Goal: Information Seeking & Learning: Learn about a topic

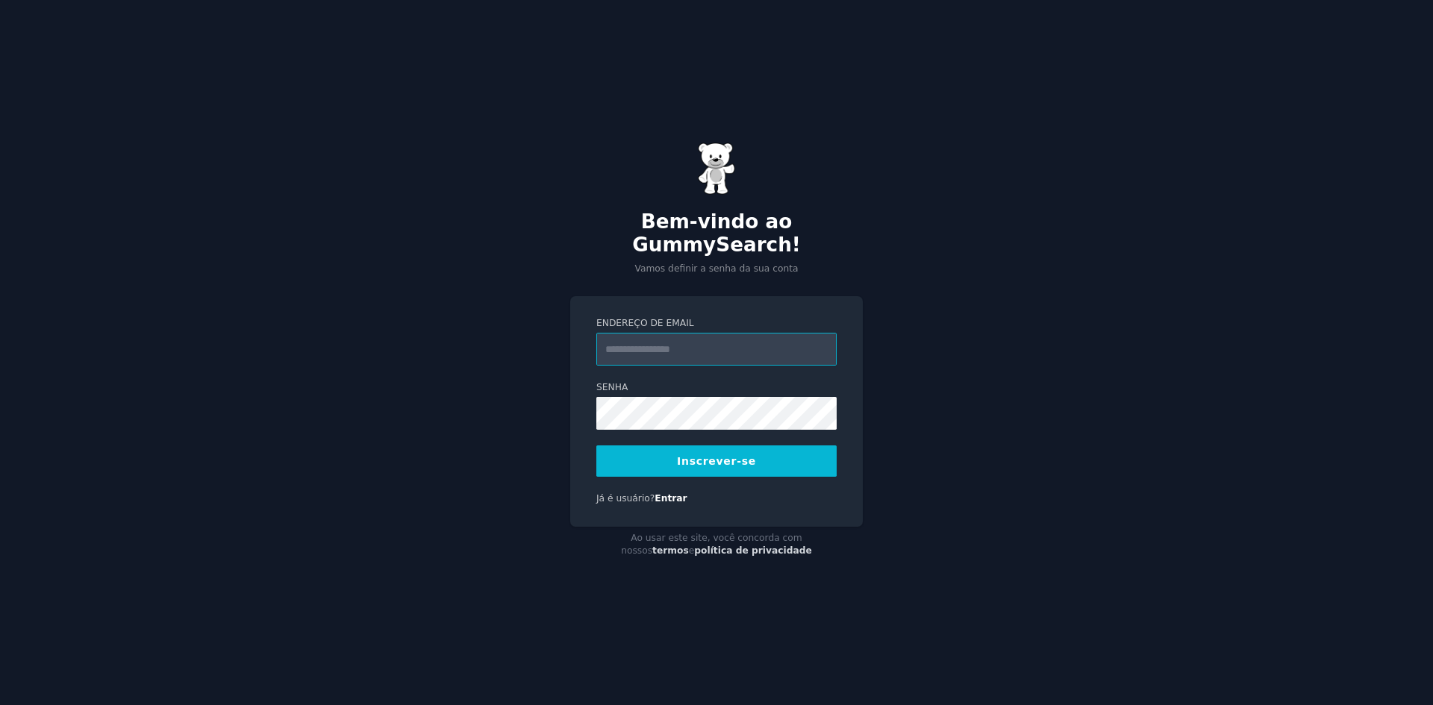
click at [646, 339] on input "Endereço de email" at bounding box center [716, 349] width 240 height 33
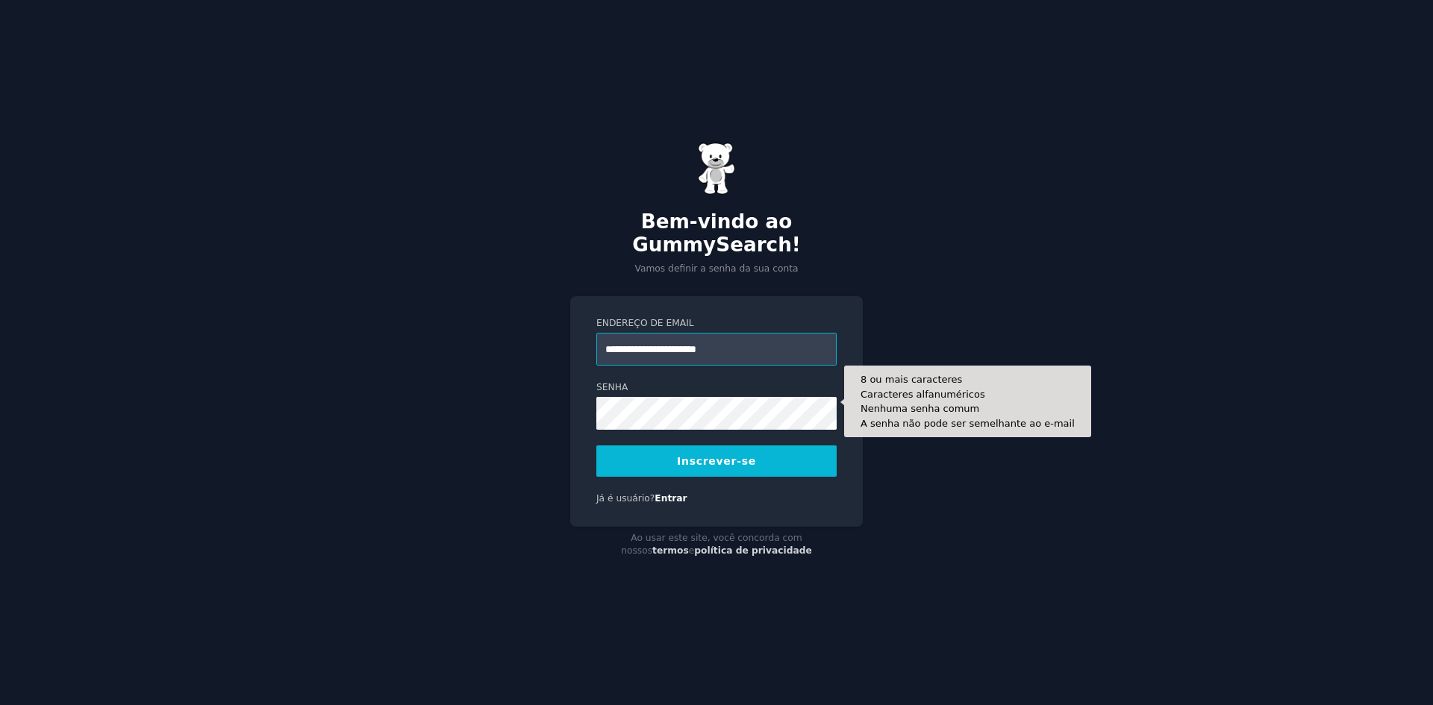
type input "**********"
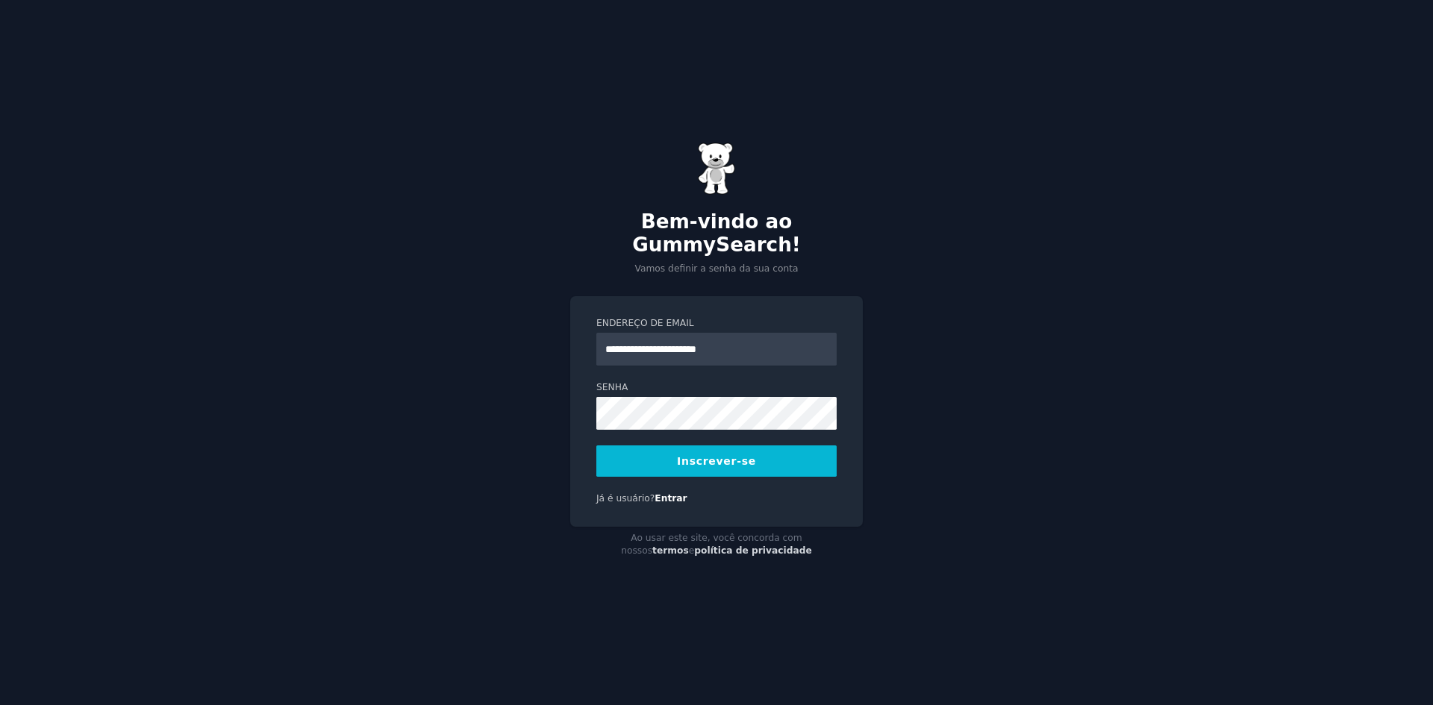
click at [680, 448] on button "Inscrever-se" at bounding box center [716, 461] width 240 height 31
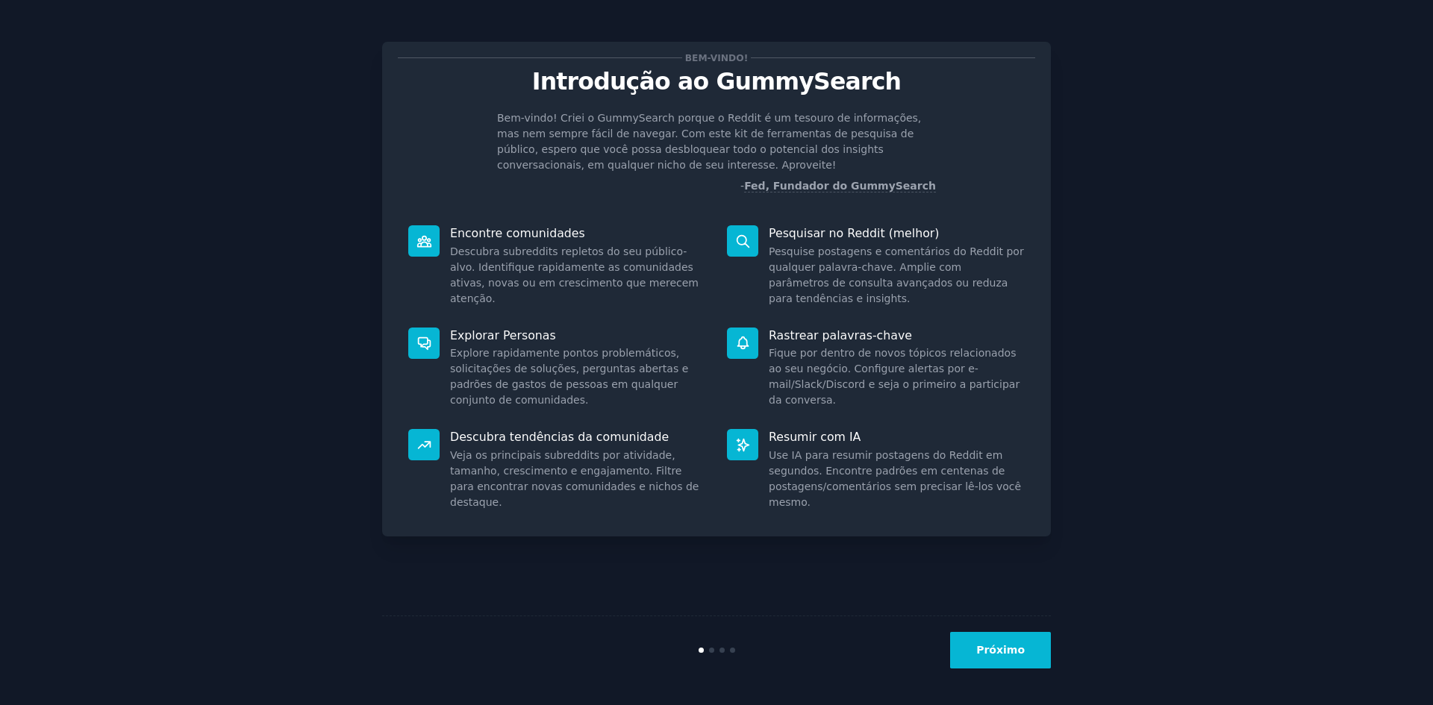
click at [1008, 649] on font "Próximo" at bounding box center [1000, 650] width 49 height 12
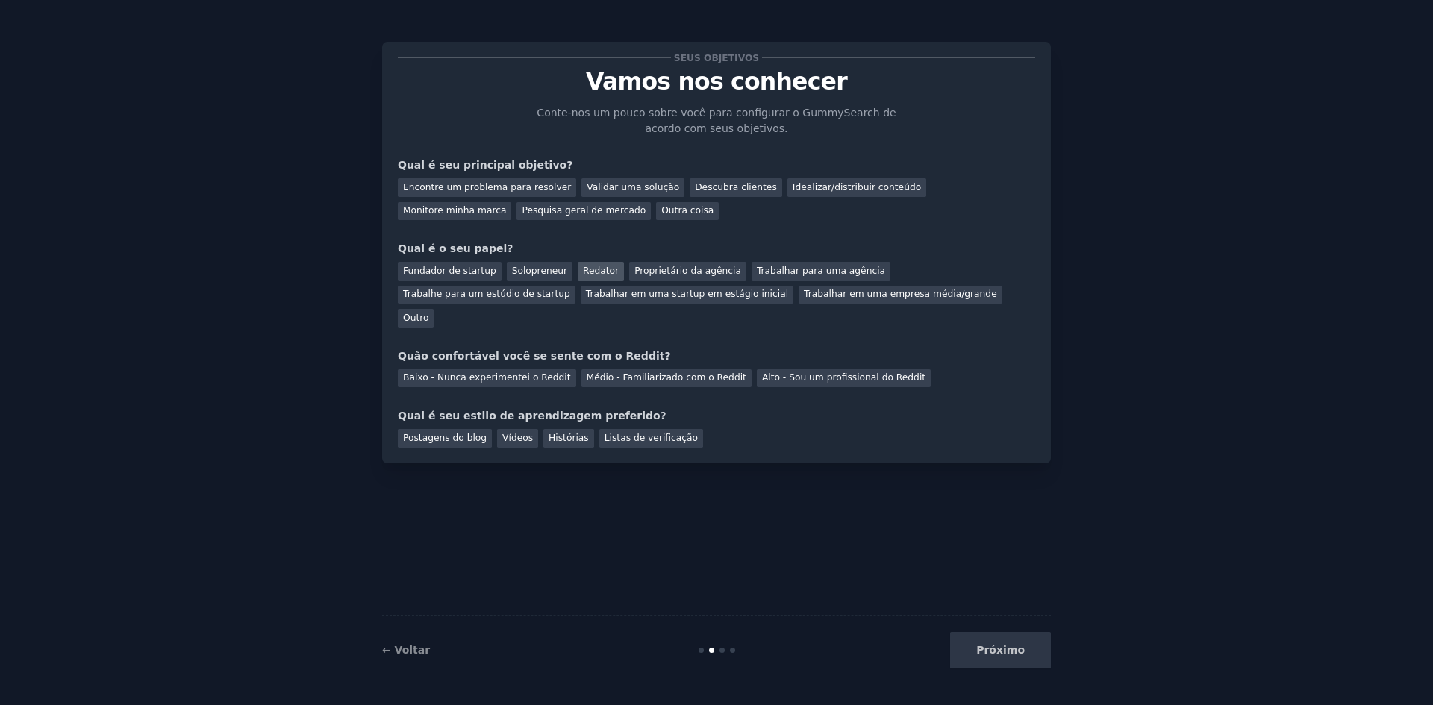
click at [583, 271] on font "Redator" at bounding box center [601, 271] width 36 height 10
click at [522, 213] on font "Pesquisa geral de mercado" at bounding box center [584, 210] width 124 height 10
click at [695, 186] on font "Descubra clientes" at bounding box center [736, 187] width 82 height 10
click at [516, 216] on div "Pesquisa geral de mercado" at bounding box center [583, 211] width 134 height 19
click at [481, 372] on font "Baixo - Nunca experimentei o Reddit" at bounding box center [487, 377] width 168 height 10
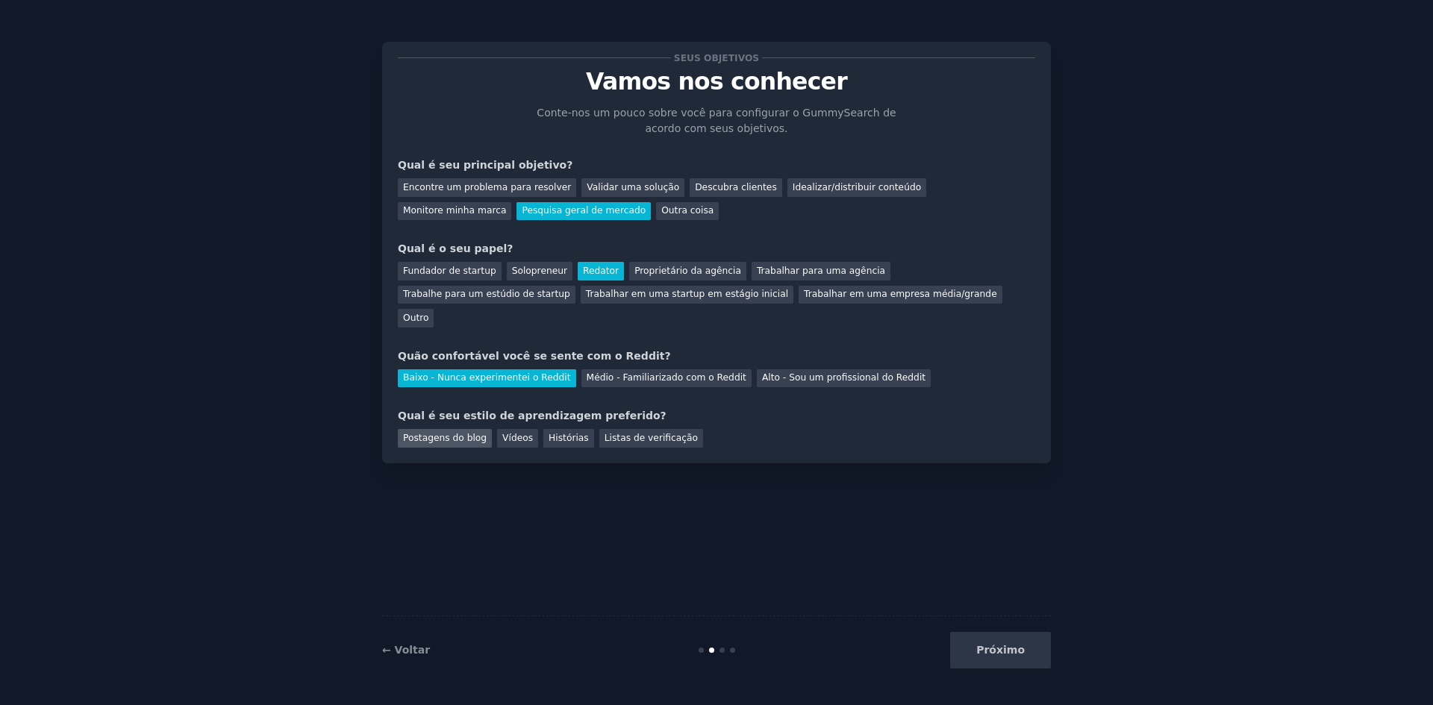
click at [435, 433] on font "Postagens do blog" at bounding box center [445, 438] width 84 height 10
click at [1030, 646] on button "Próximo" at bounding box center [1000, 650] width 101 height 37
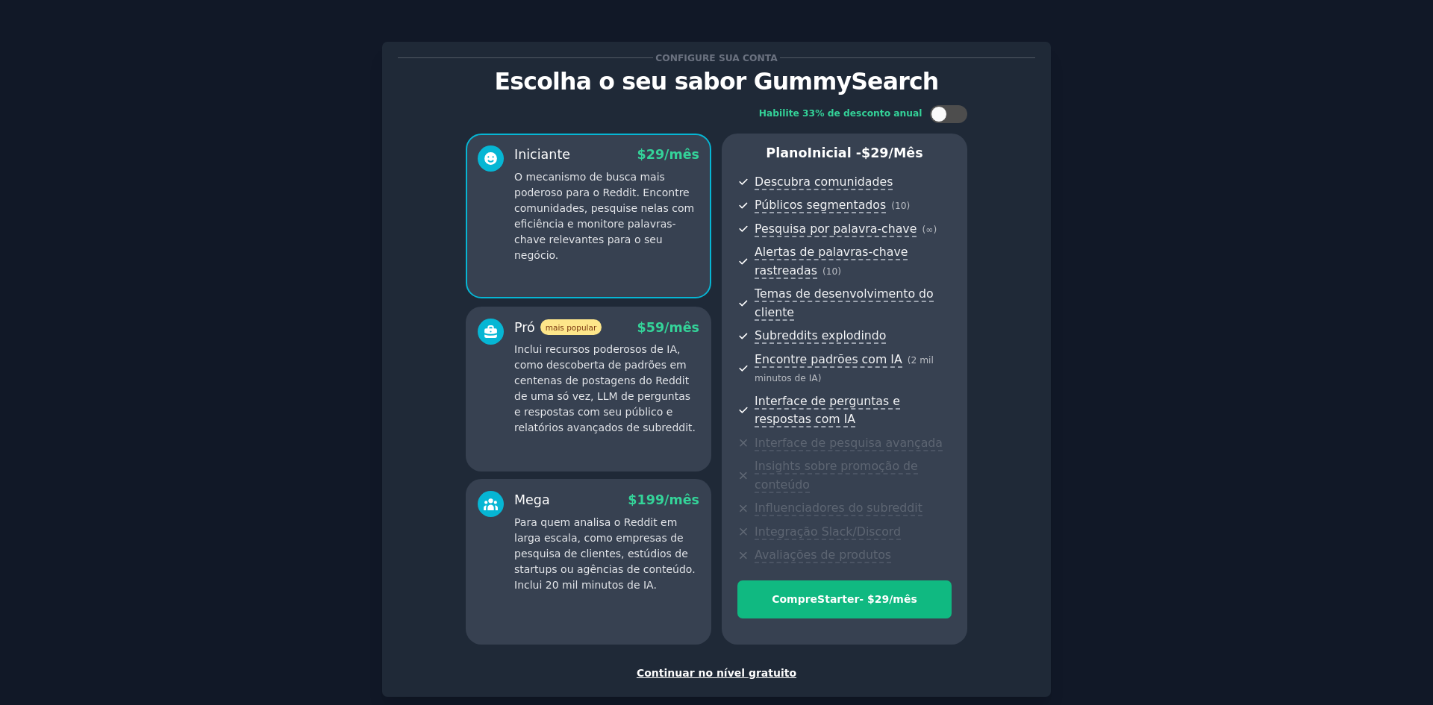
click at [702, 667] on font "Continuar no nível gratuito" at bounding box center [717, 673] width 160 height 12
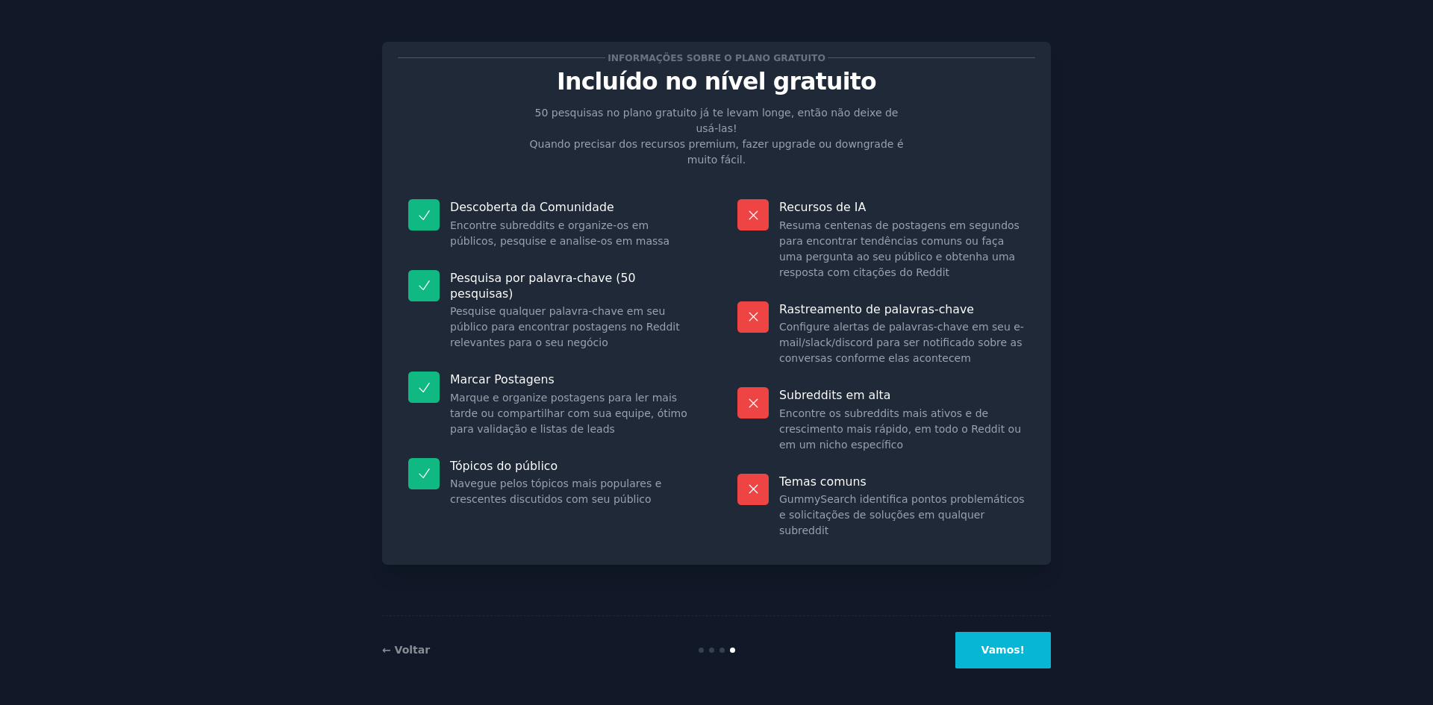
click at [990, 651] on font "Vamos!" at bounding box center [1002, 650] width 43 height 12
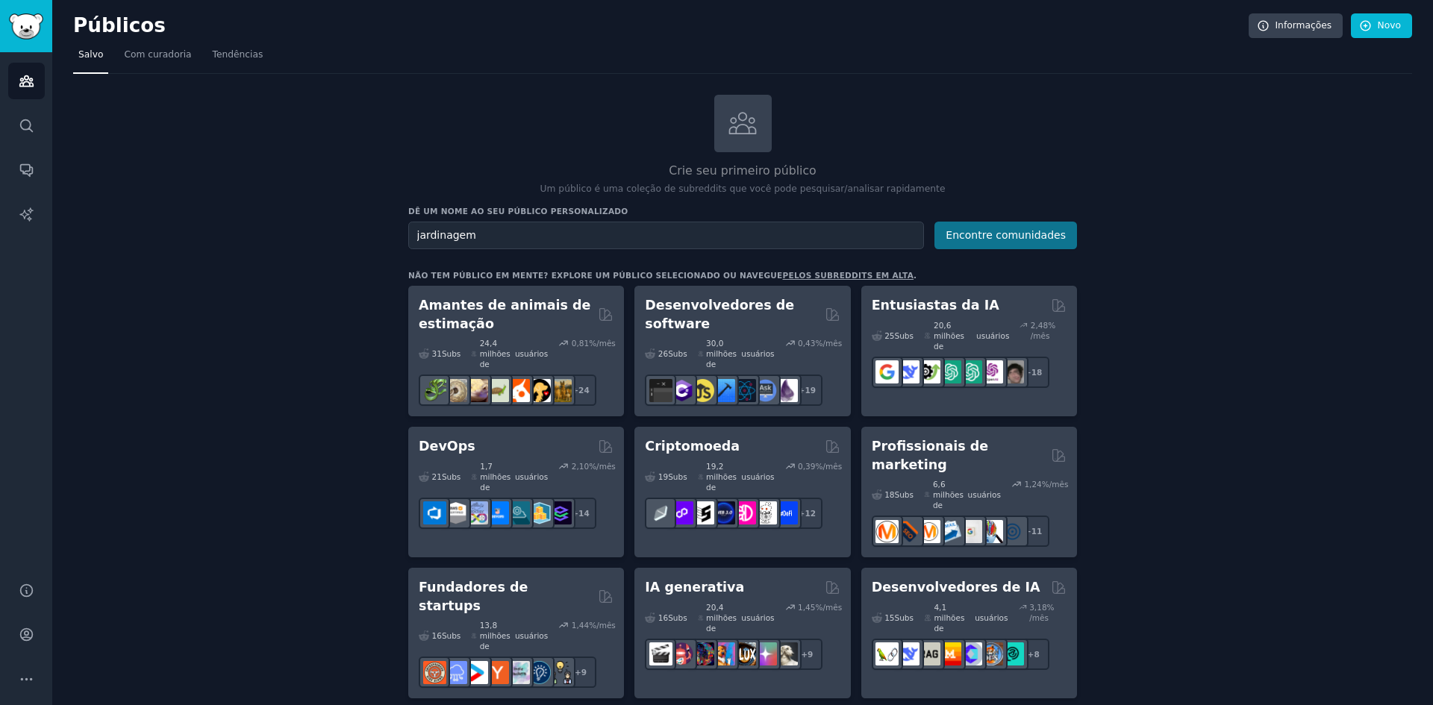
type input "jardinagem"
click at [1028, 227] on button "Encontre comunidades" at bounding box center [1005, 236] width 143 height 28
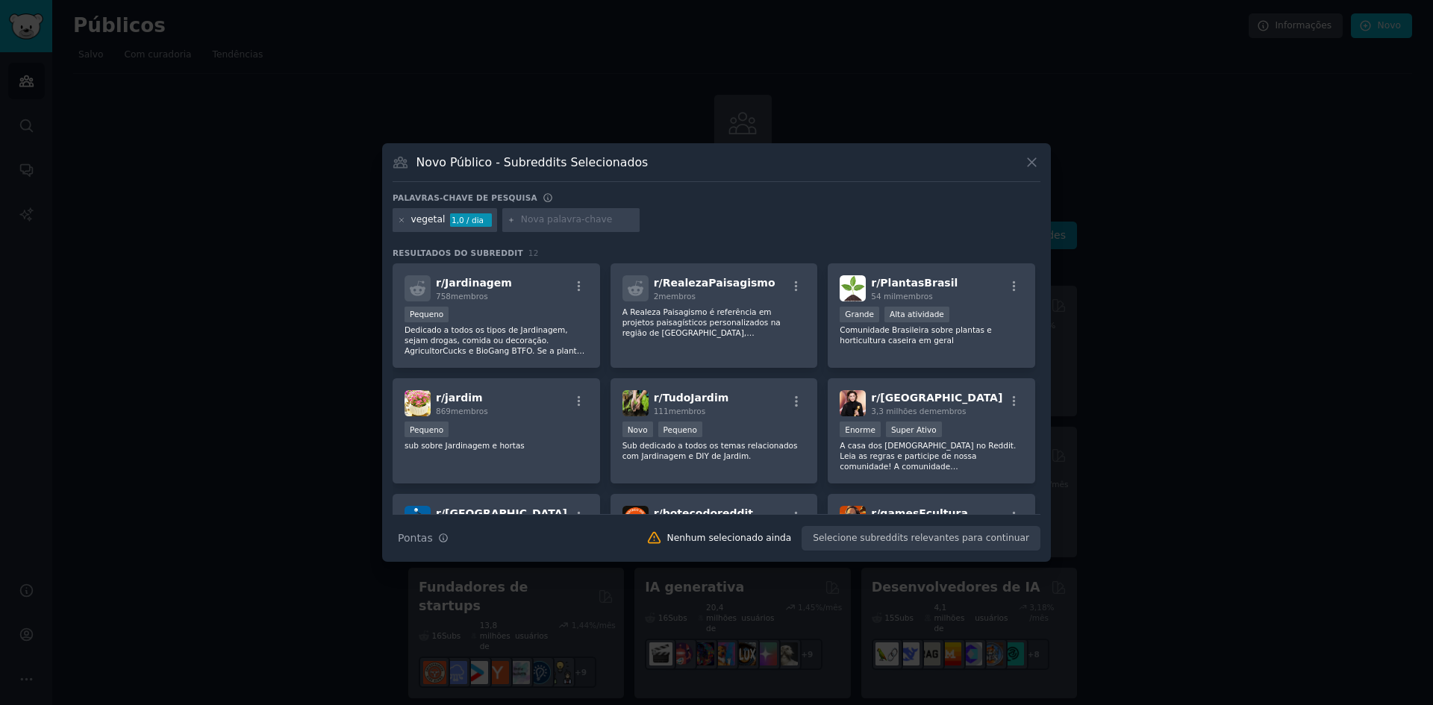
drag, startPoint x: 1034, startPoint y: 163, endPoint x: 1016, endPoint y: 160, distance: 18.8
click at [1032, 162] on icon at bounding box center [1032, 162] width 16 height 16
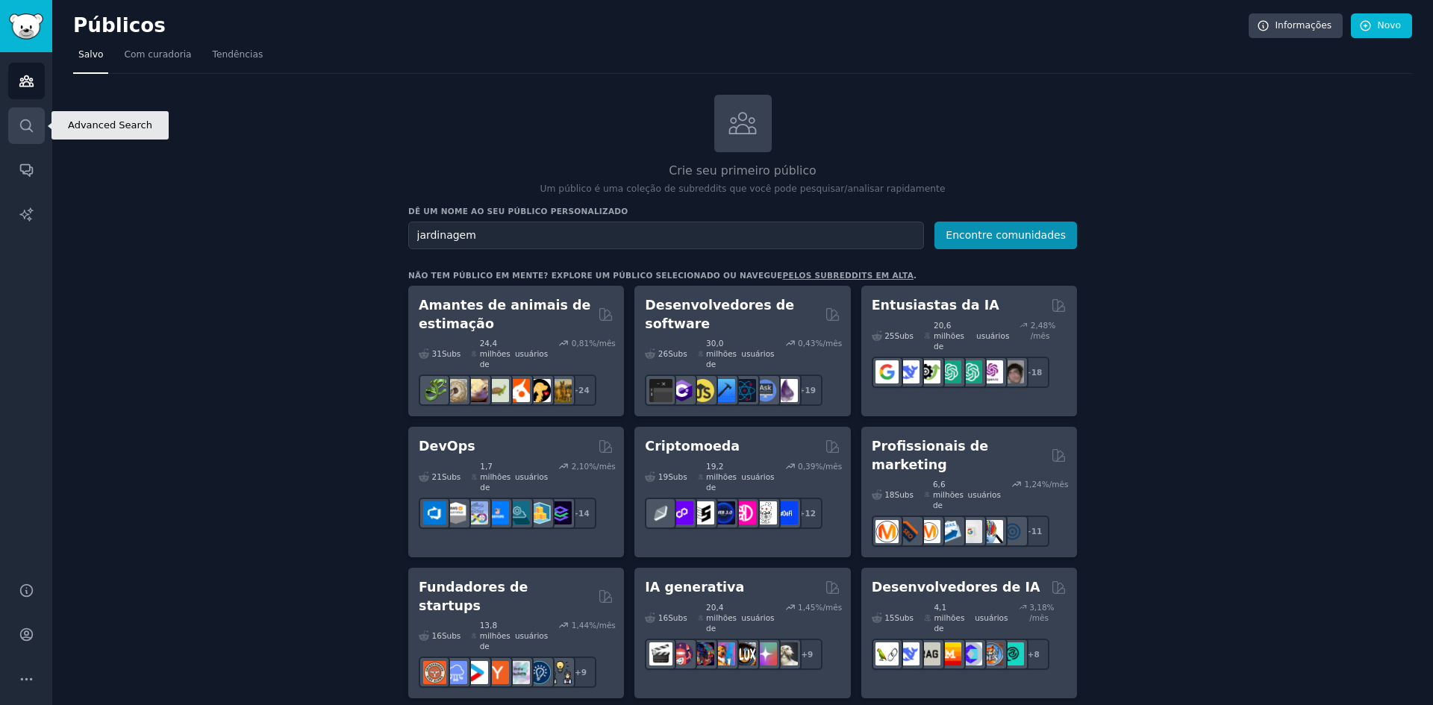
click at [19, 128] on icon "Barra lateral" at bounding box center [27, 126] width 16 height 16
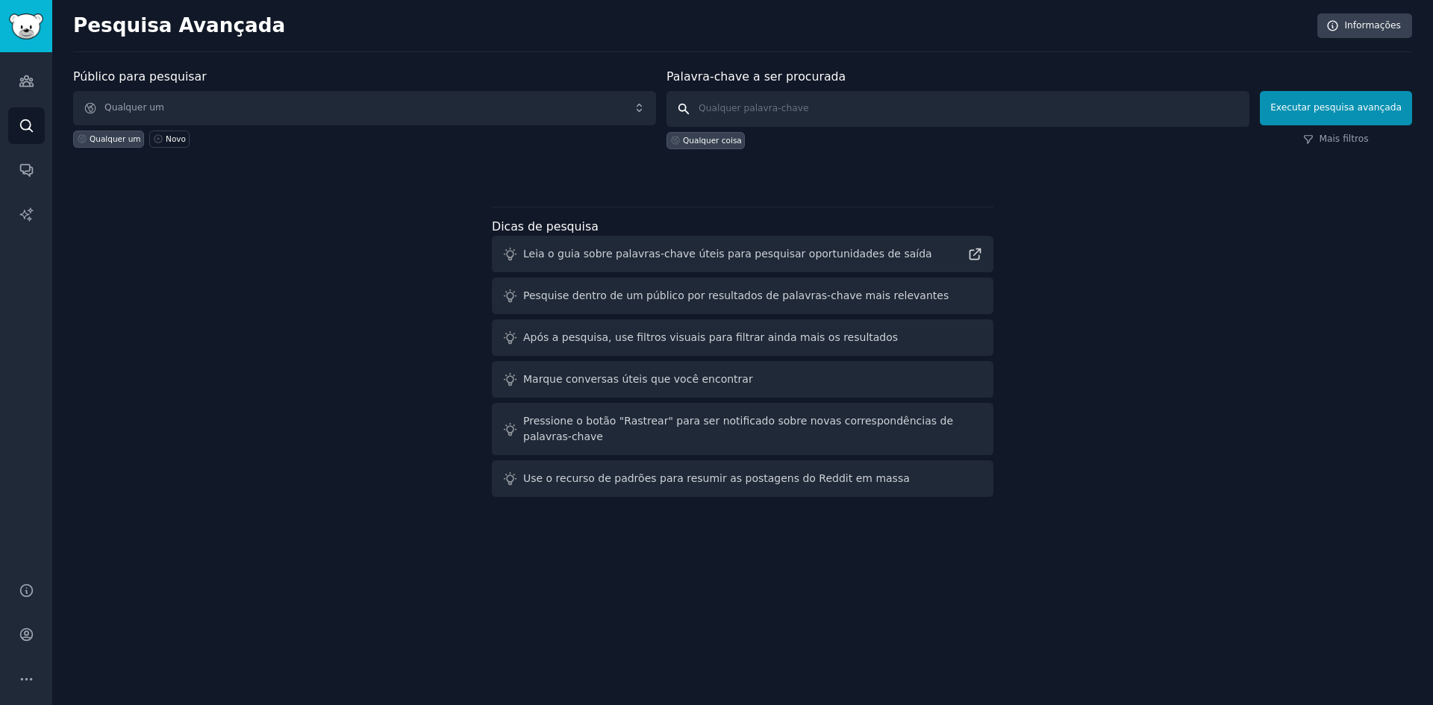
click at [748, 107] on input "text" at bounding box center [957, 109] width 583 height 36
type input "j"
type input "plantas"
click at [261, 110] on span "Qualquer um" at bounding box center [364, 108] width 583 height 34
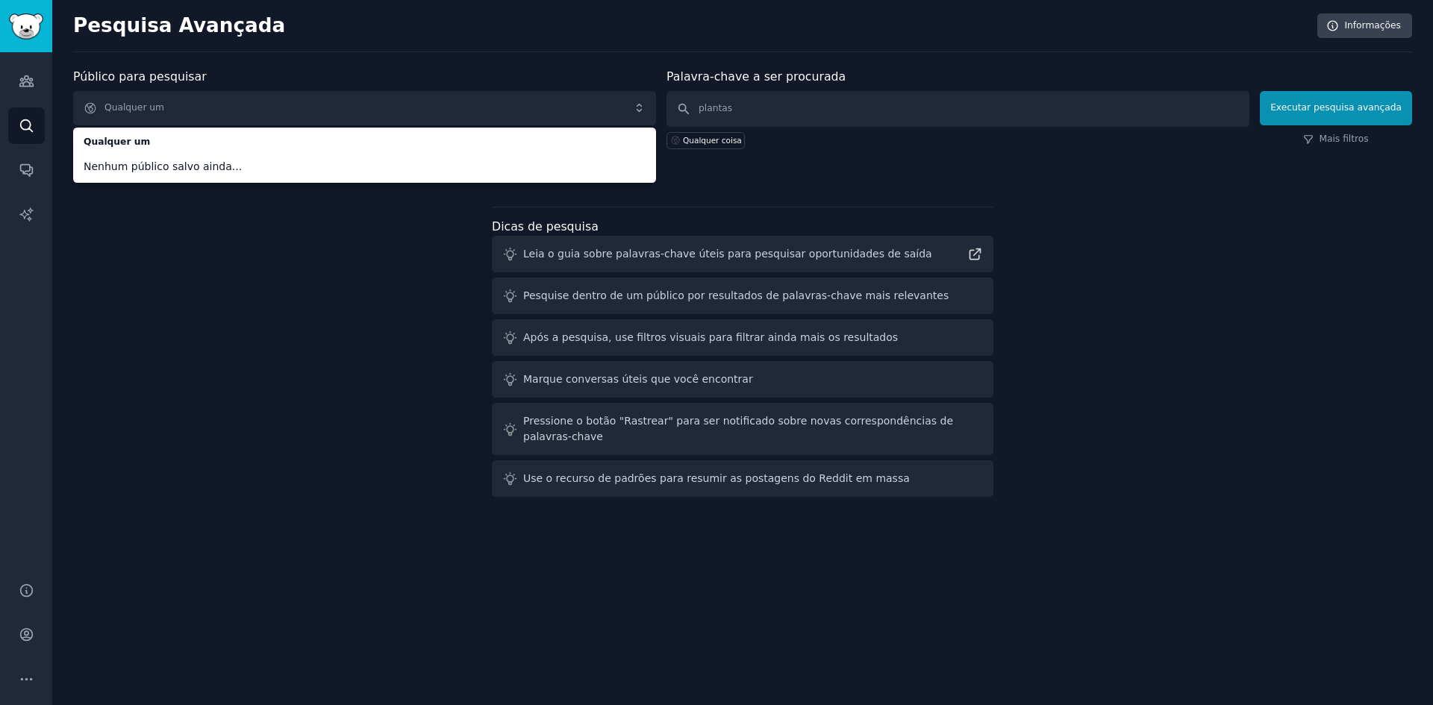
click at [815, 181] on div "Público para pesquisar Qualquer um Qualquer um Nenhum público salvo ainda... Qu…" at bounding box center [742, 285] width 1339 height 435
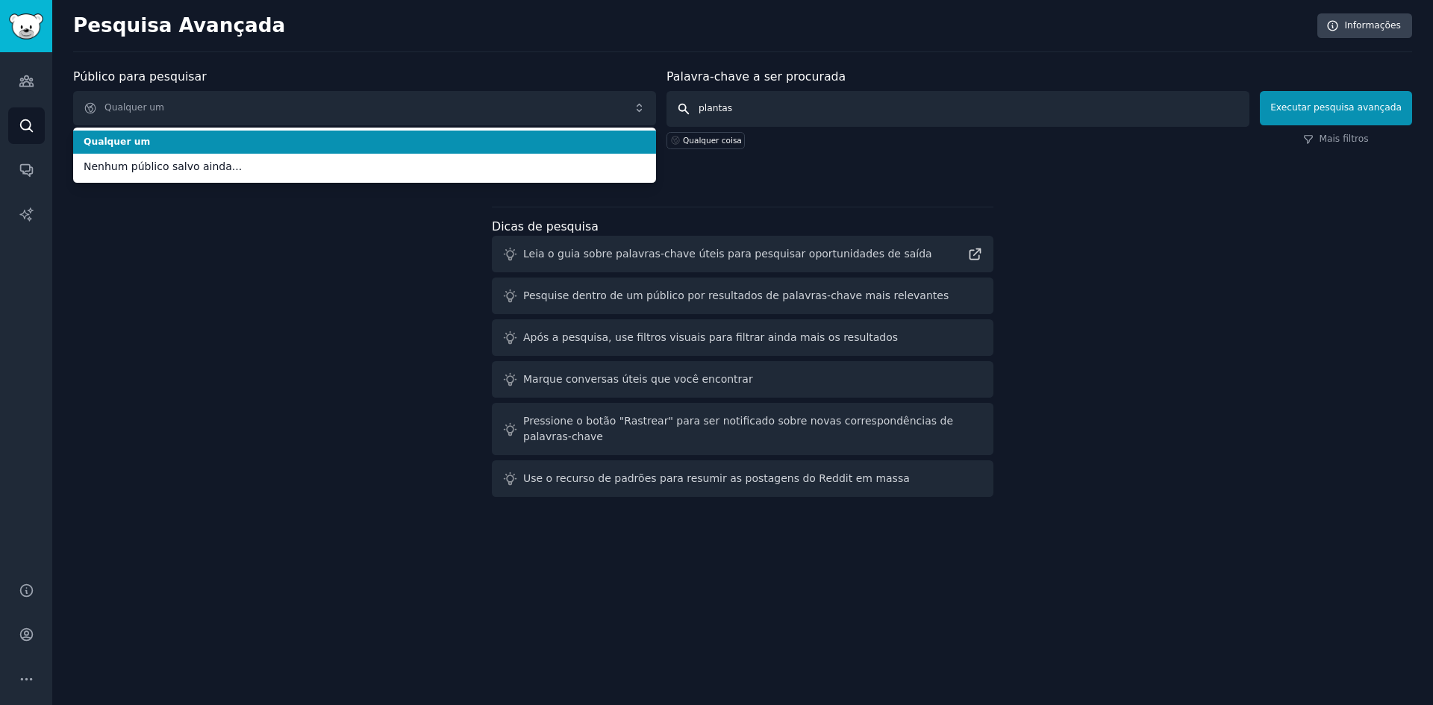
click at [799, 120] on input "plantas" at bounding box center [957, 109] width 583 height 36
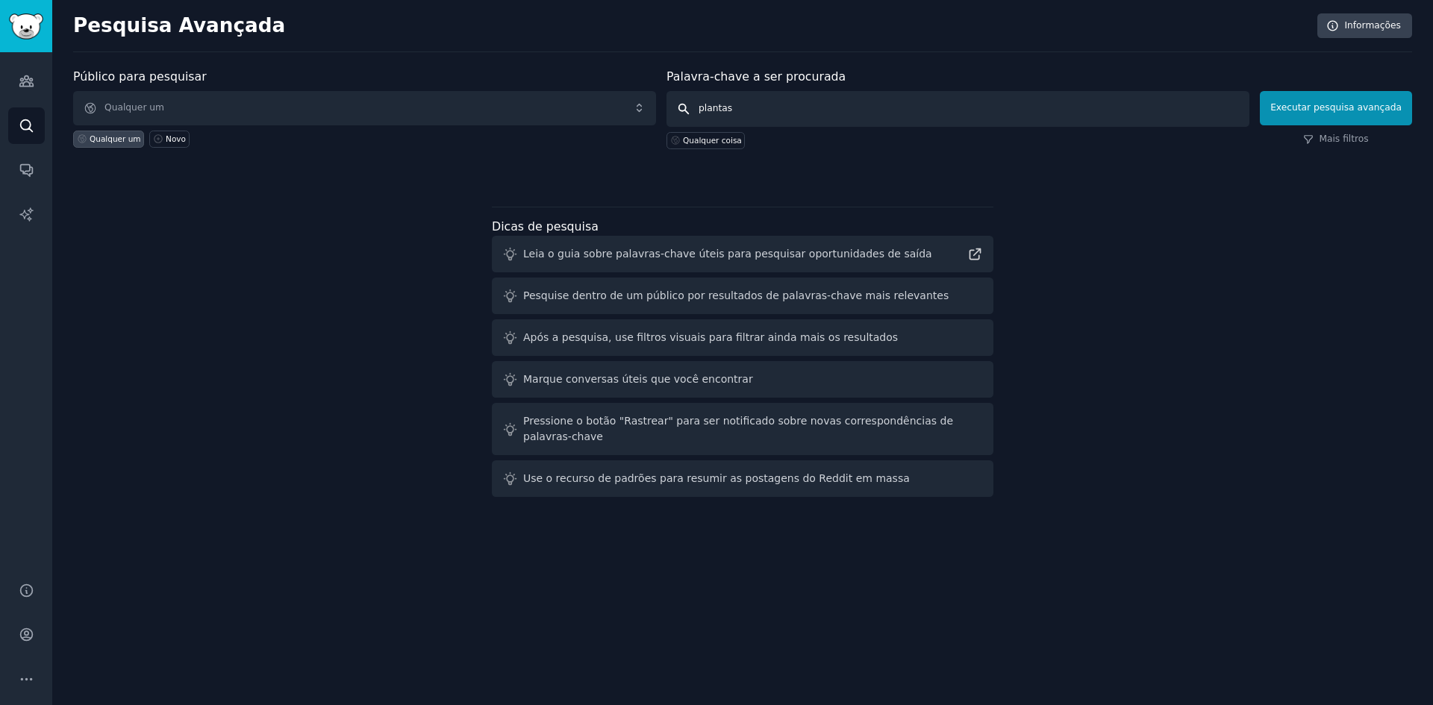
click button "Executar pesquisa avançada" at bounding box center [1336, 108] width 152 height 34
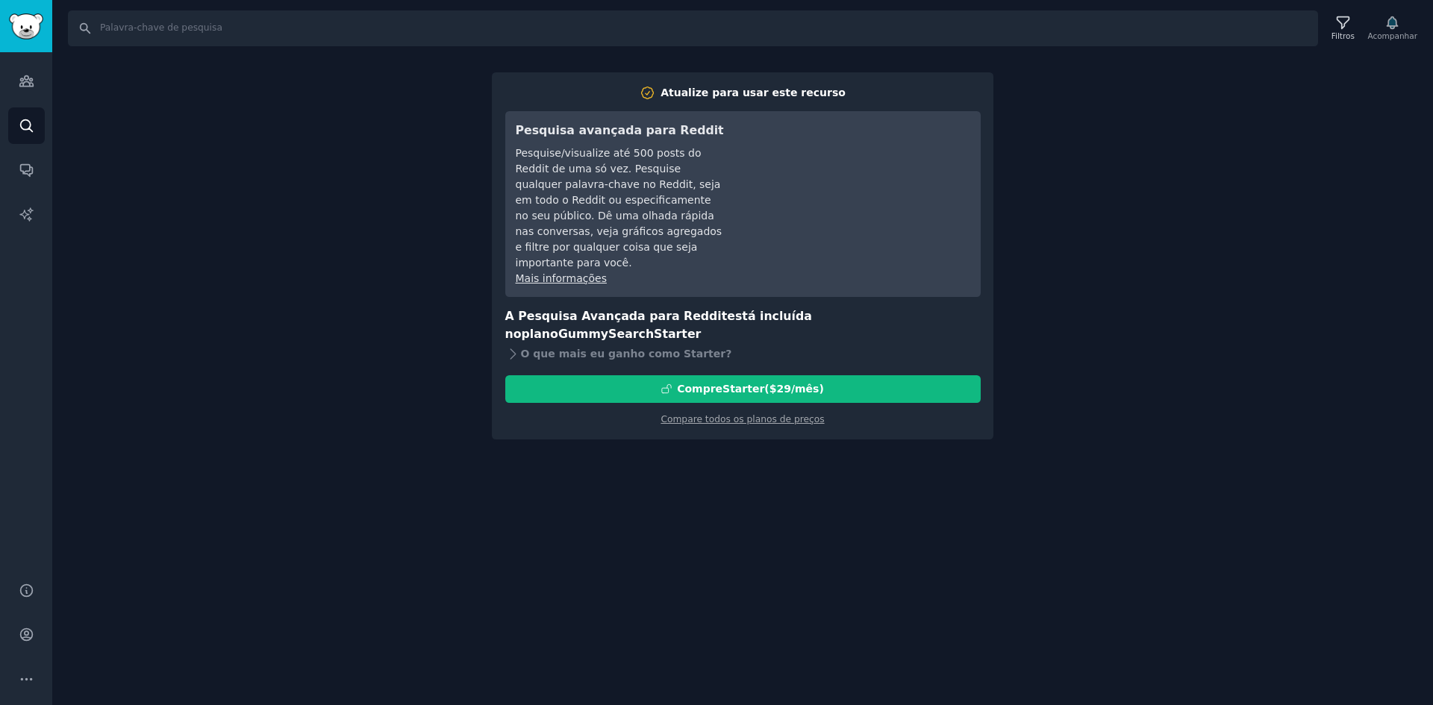
click at [1164, 128] on div "Procurar Filtros Acompanhar Atualize para usar este recurso Pesquisa avançada p…" at bounding box center [742, 352] width 1381 height 705
click at [1263, 149] on div "Procurar Filtros Acompanhar Atualize para usar este recurso Pesquisa avançada p…" at bounding box center [742, 352] width 1381 height 705
click at [634, 69] on div "Procurar Filtros Acompanhar Atualize para usar este recurso Pesquisa avançada p…" at bounding box center [742, 352] width 1381 height 705
click at [36, 160] on link "Conversas" at bounding box center [26, 170] width 37 height 37
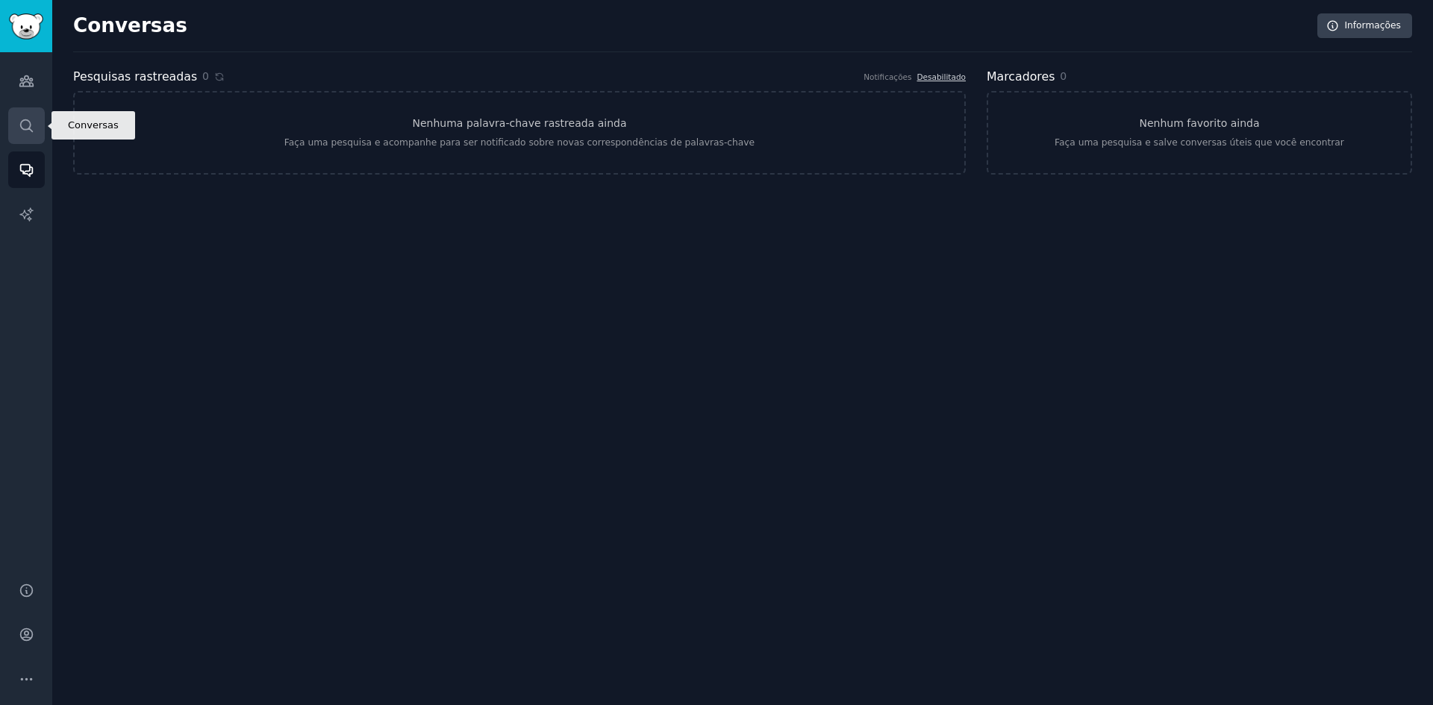
click at [27, 123] on icon "Barra lateral" at bounding box center [27, 126] width 16 height 16
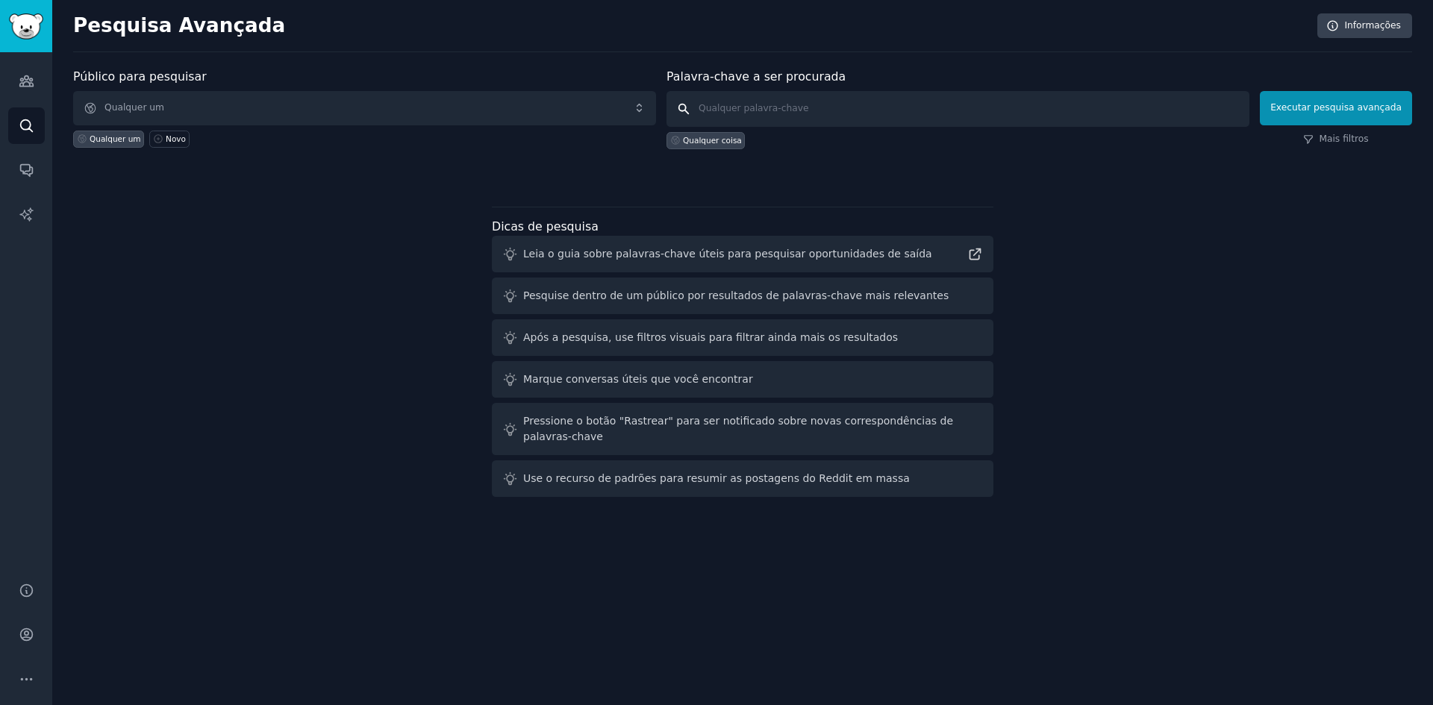
click at [730, 113] on input "text" at bounding box center [957, 109] width 583 height 36
type input "planta"
click button "Executar pesquisa avançada" at bounding box center [1336, 108] width 152 height 34
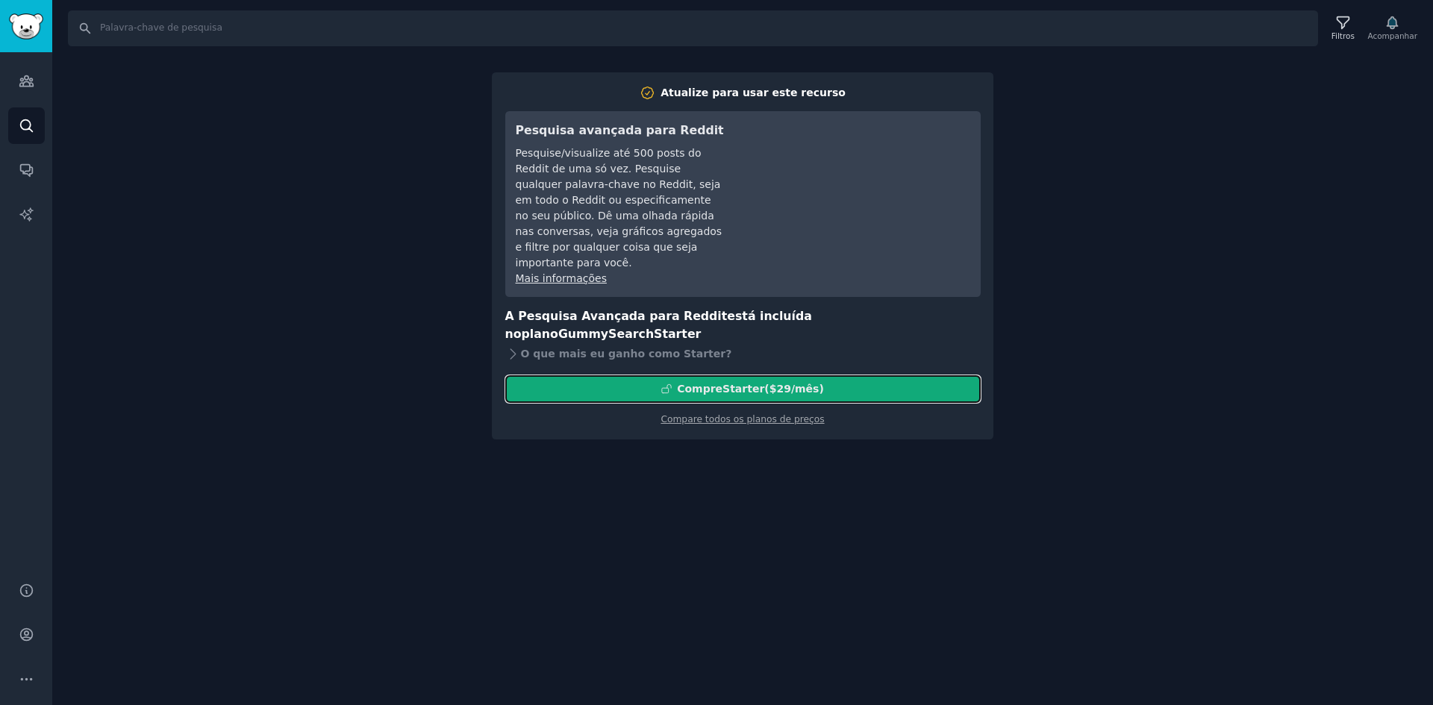
click at [793, 383] on font "/mês" at bounding box center [805, 389] width 28 height 12
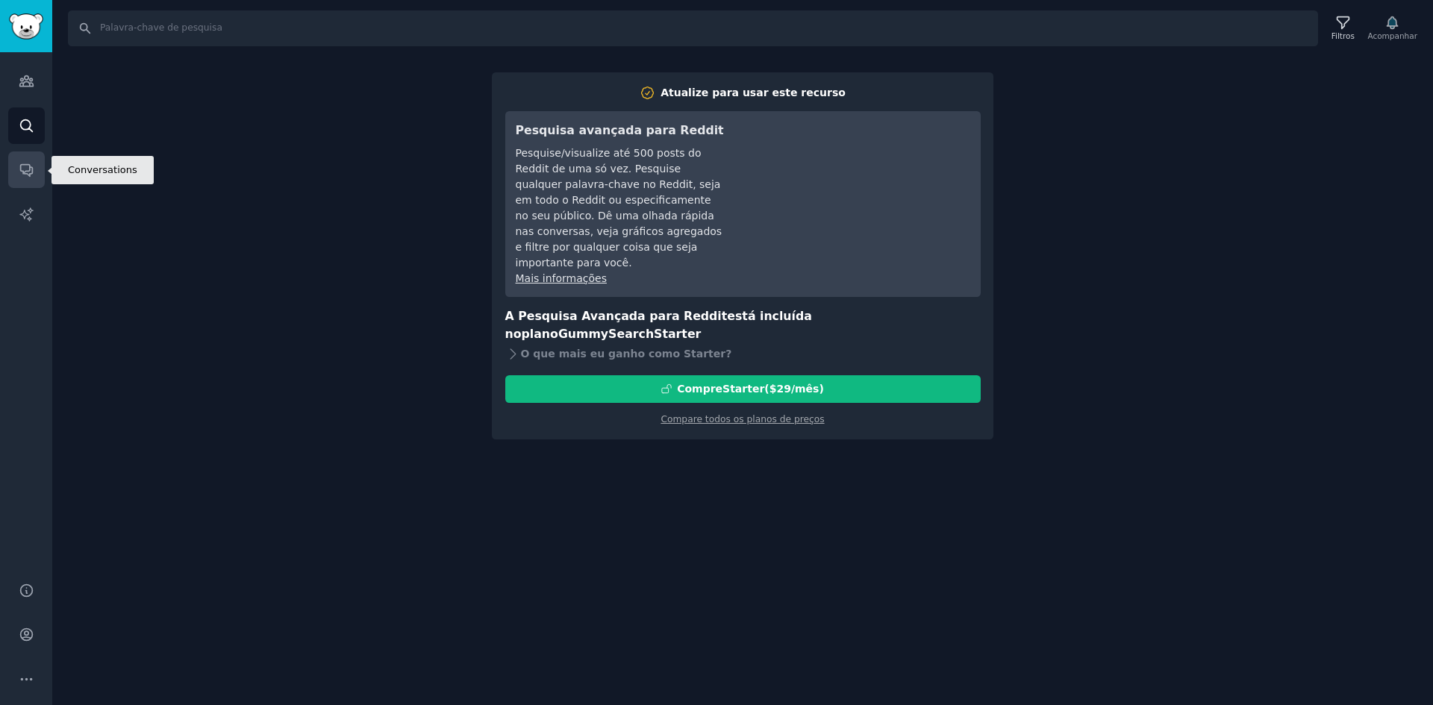
click at [37, 169] on link "Conversas" at bounding box center [26, 170] width 37 height 37
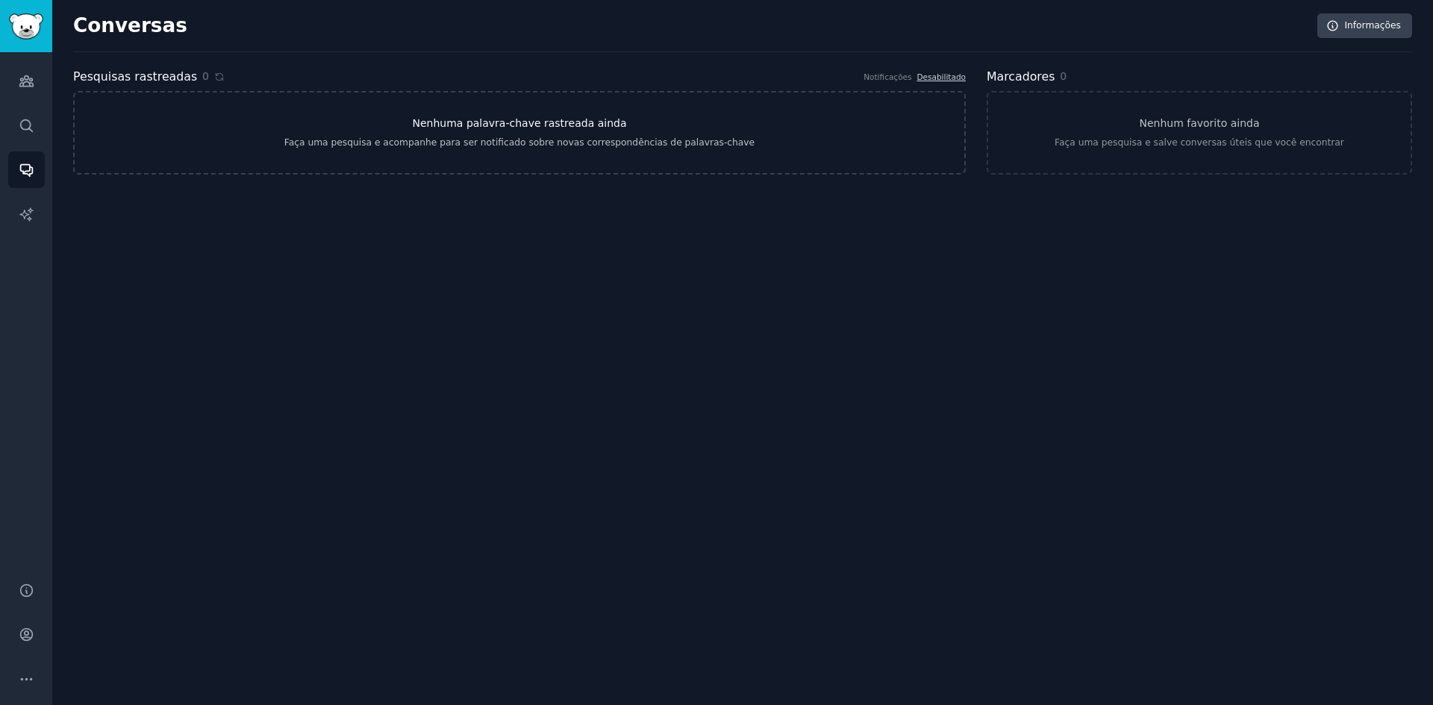
click at [516, 121] on font "Nenhuma palavra-chave rastreada ainda" at bounding box center [520, 123] width 214 height 12
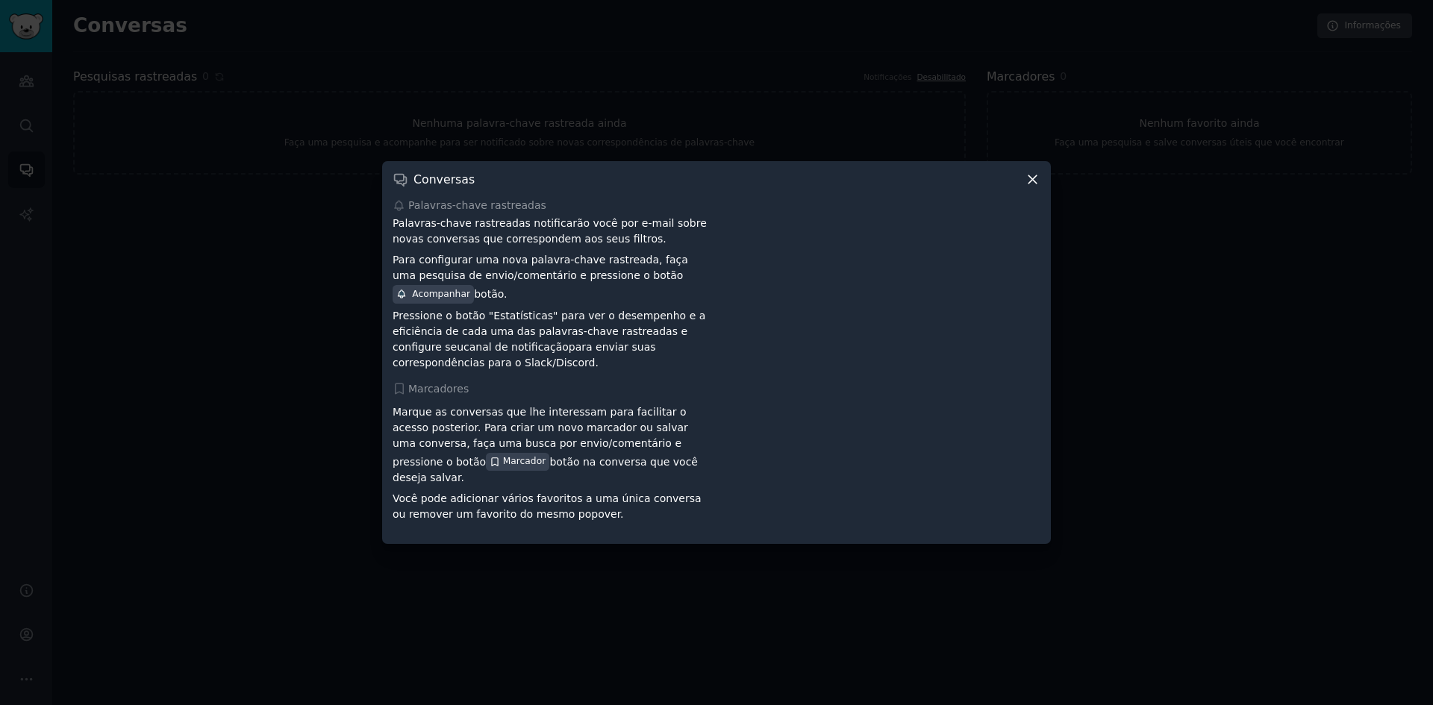
click at [1035, 187] on icon at bounding box center [1033, 180] width 16 height 16
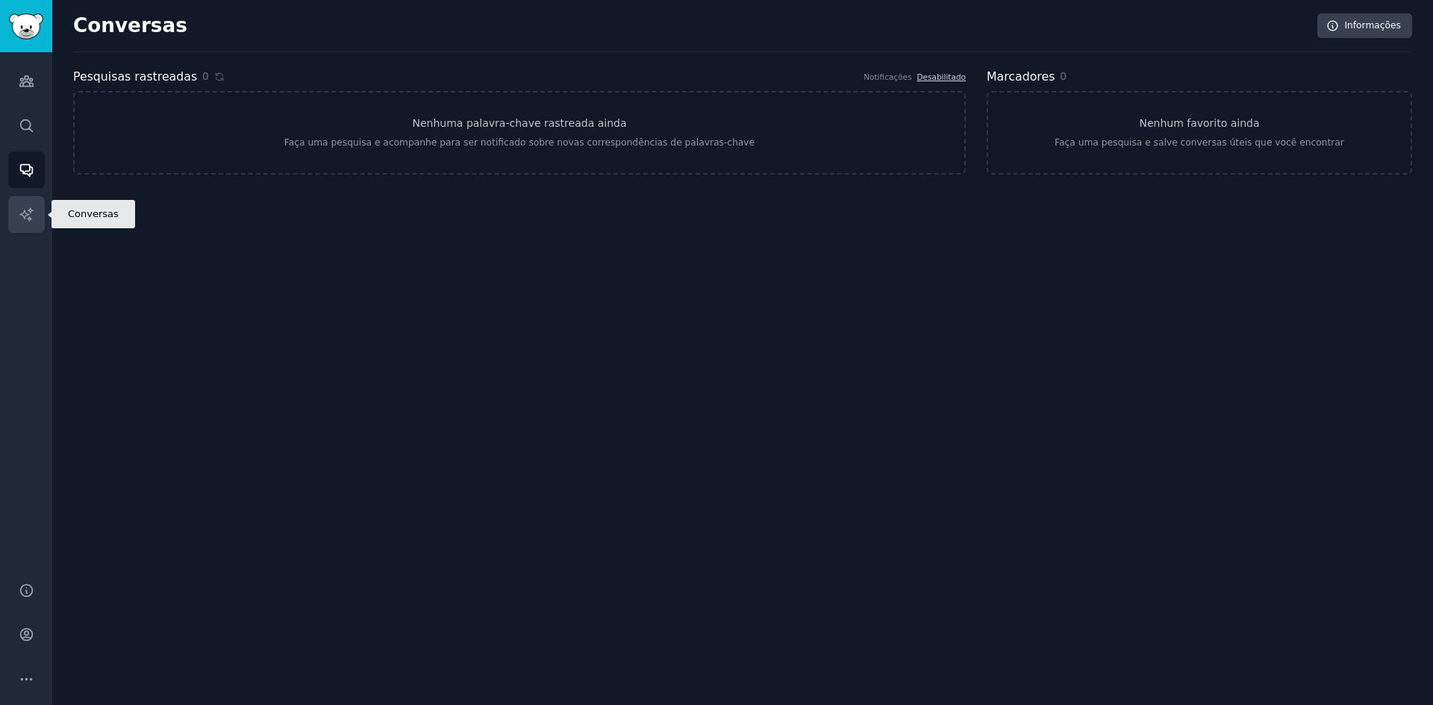
click at [33, 205] on link "Relatórios de IA" at bounding box center [26, 214] width 37 height 37
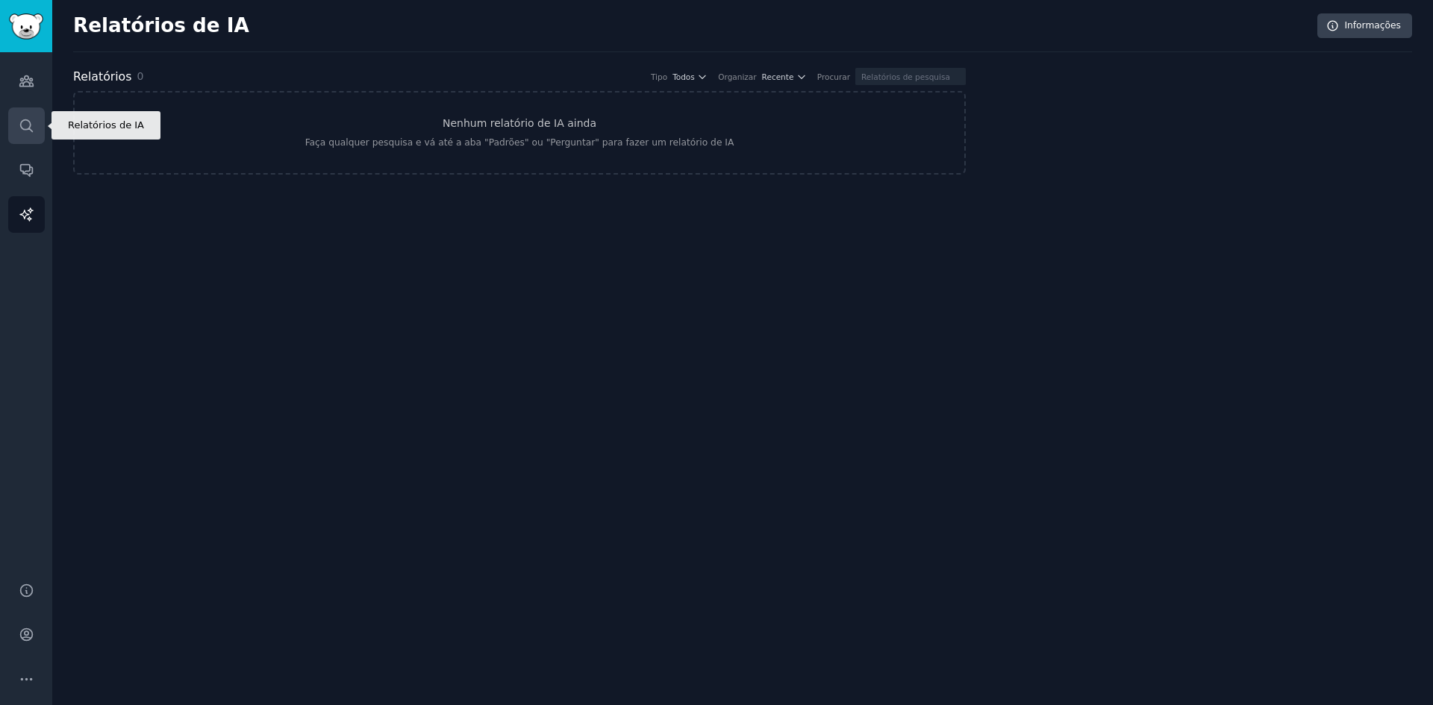
click at [28, 135] on link "Procurar" at bounding box center [26, 125] width 37 height 37
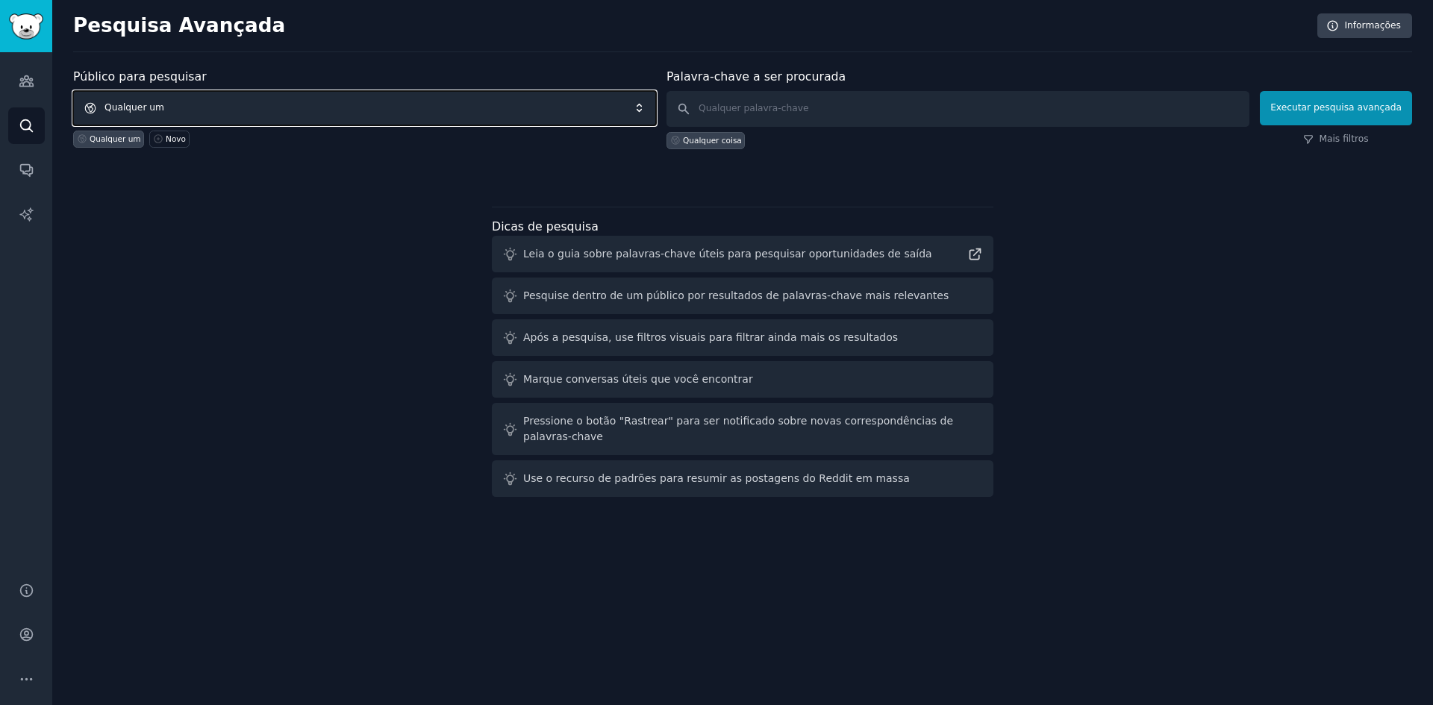
click at [176, 110] on span "Qualquer um" at bounding box center [364, 108] width 583 height 34
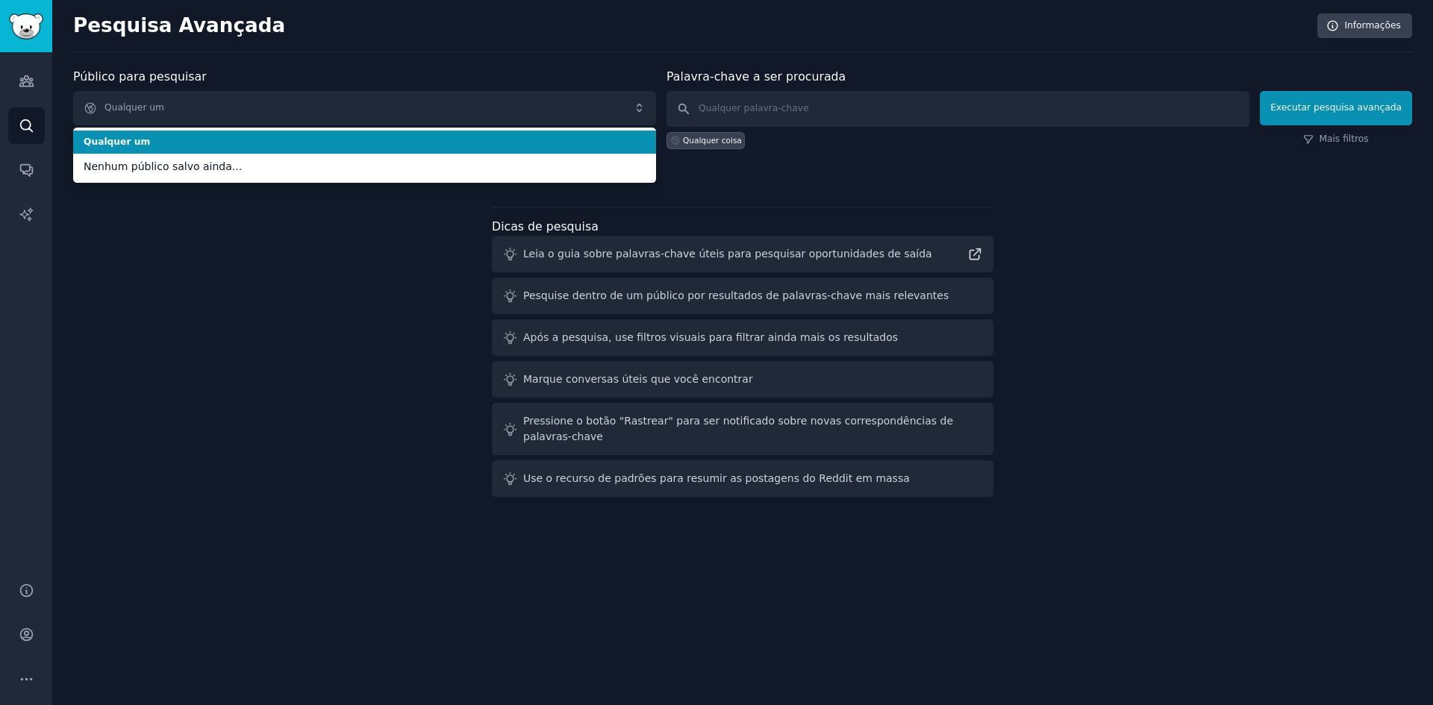
click at [129, 144] on font "Qualquer um" at bounding box center [117, 142] width 66 height 10
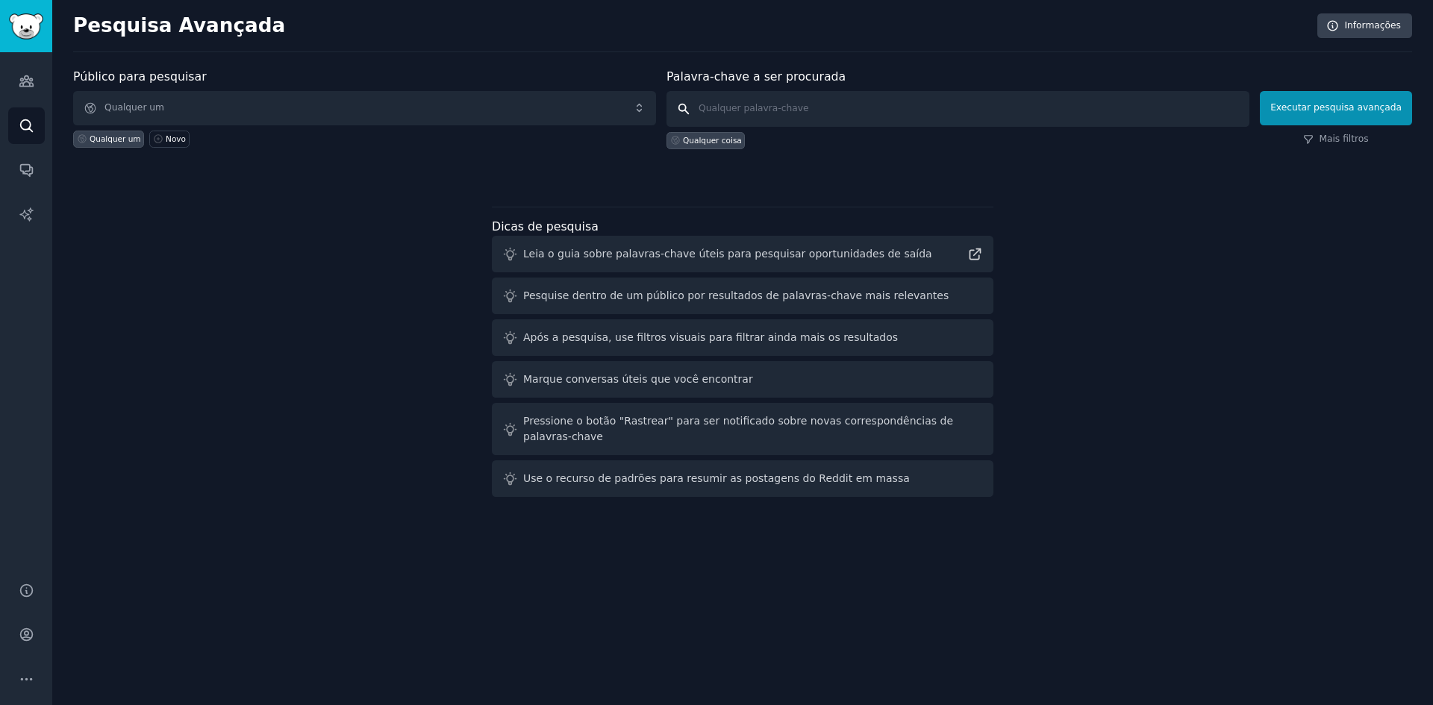
click at [858, 110] on input "text" at bounding box center [957, 109] width 583 height 36
click at [749, 106] on input "text" at bounding box center [957, 109] width 583 height 36
type input "planta"
click at [1361, 110] on font "Executar pesquisa avançada" at bounding box center [1335, 107] width 131 height 10
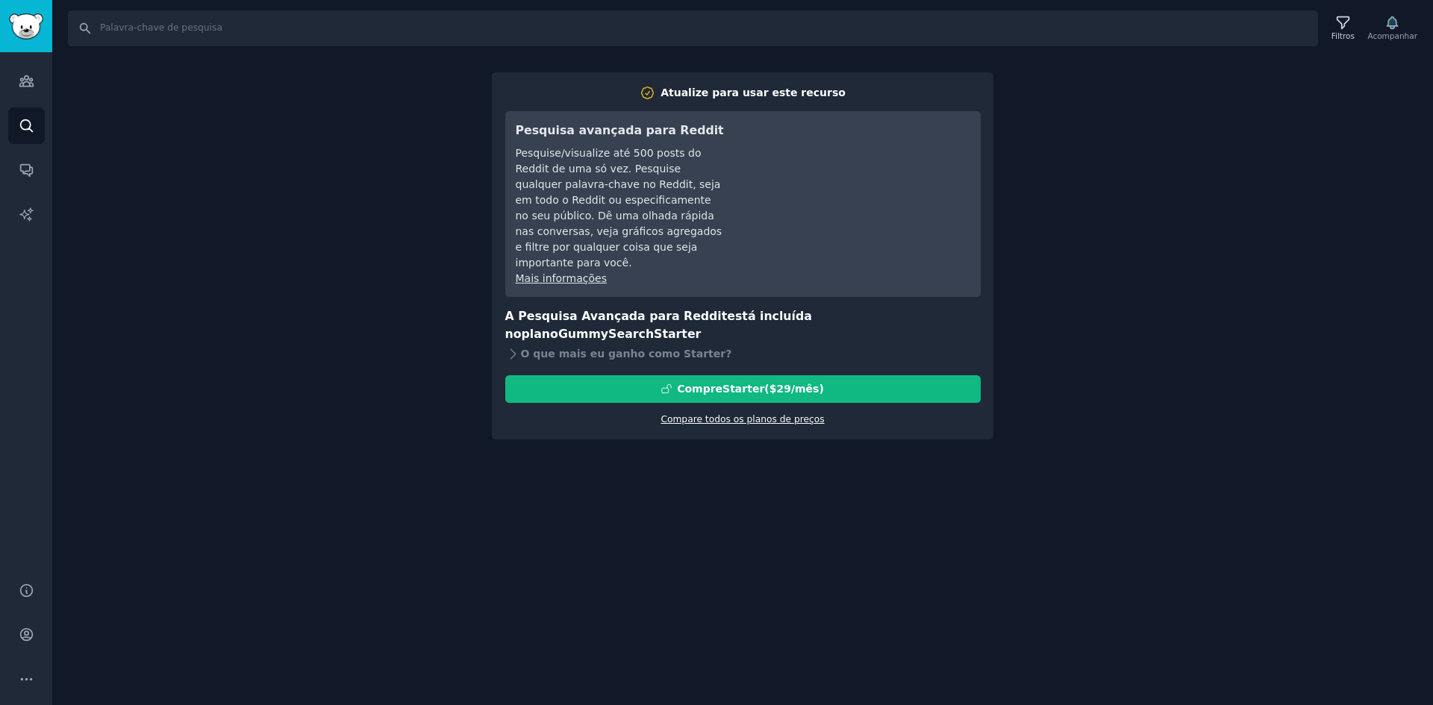
click at [708, 414] on font "Compare todos os planos de preços" at bounding box center [742, 419] width 163 height 10
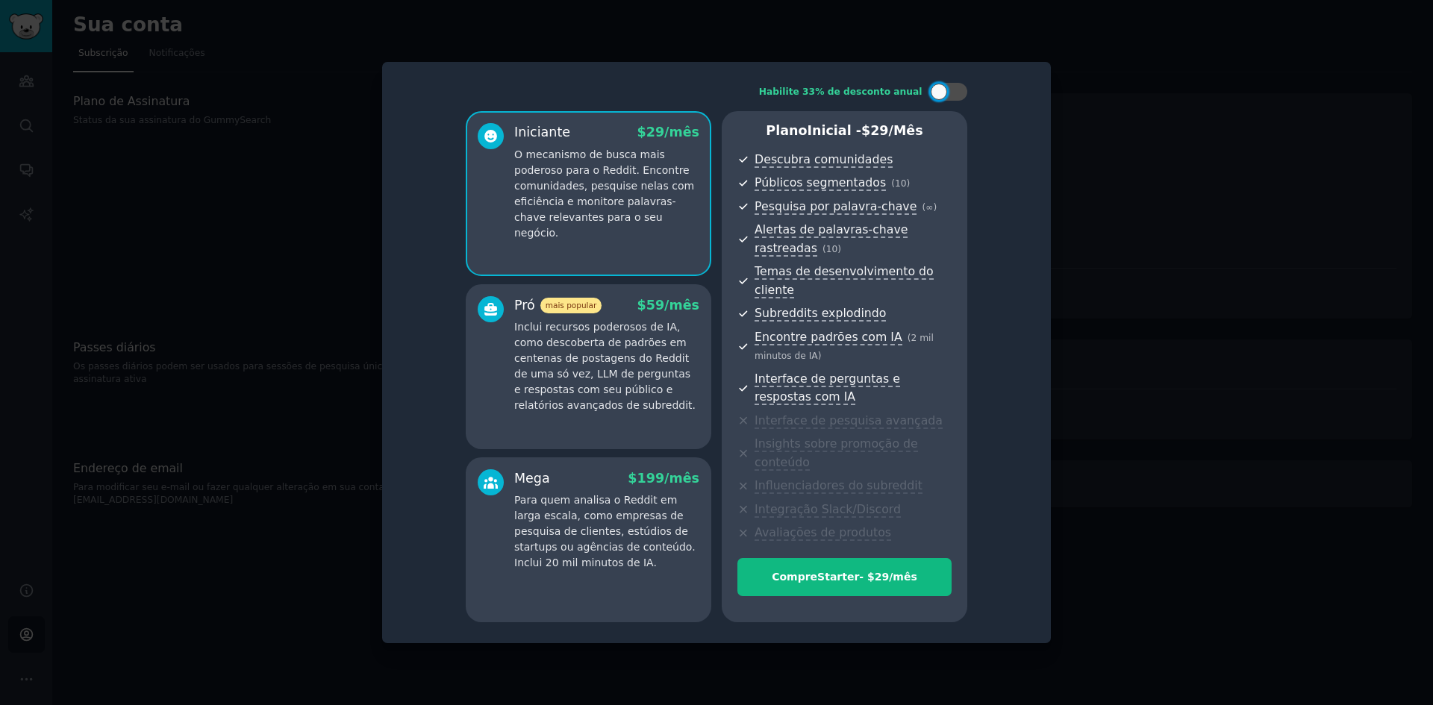
click at [202, 252] on div at bounding box center [716, 352] width 1433 height 705
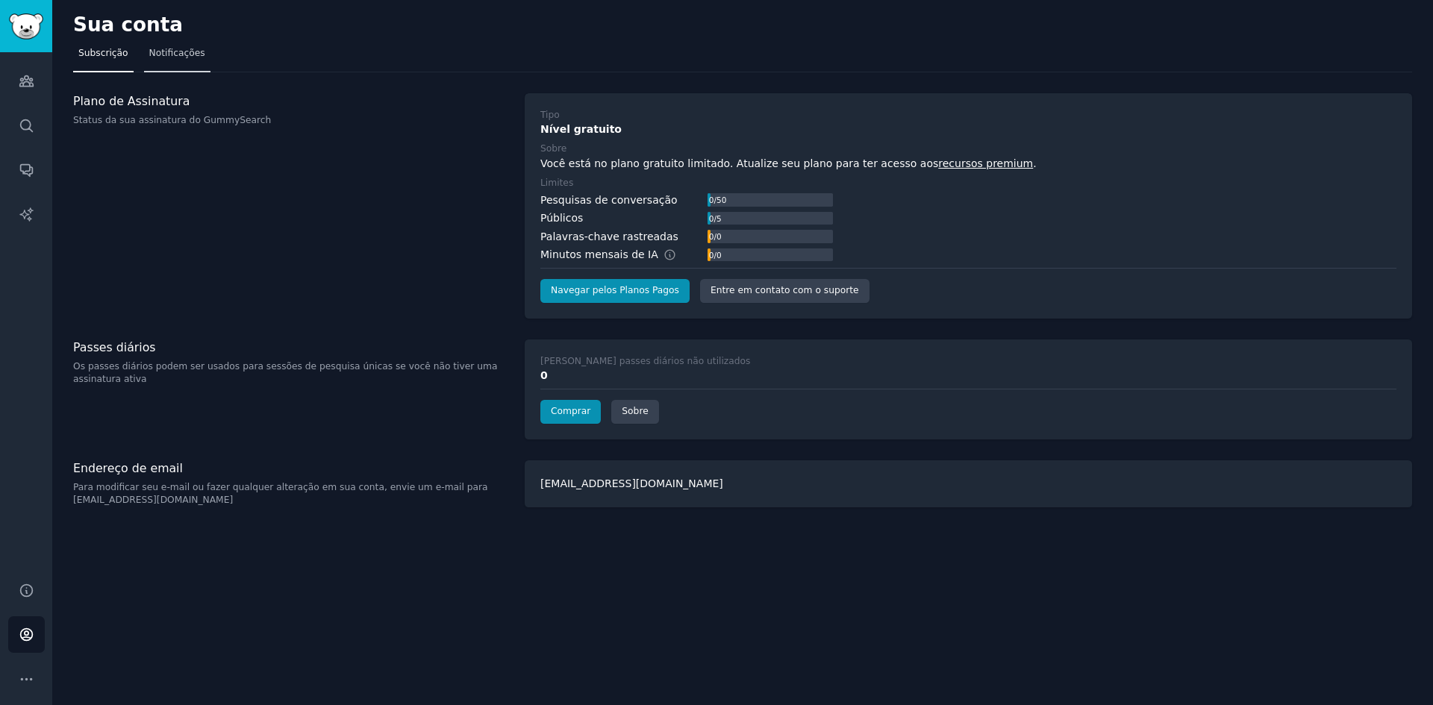
click at [174, 57] on font "Notificações" at bounding box center [177, 53] width 56 height 10
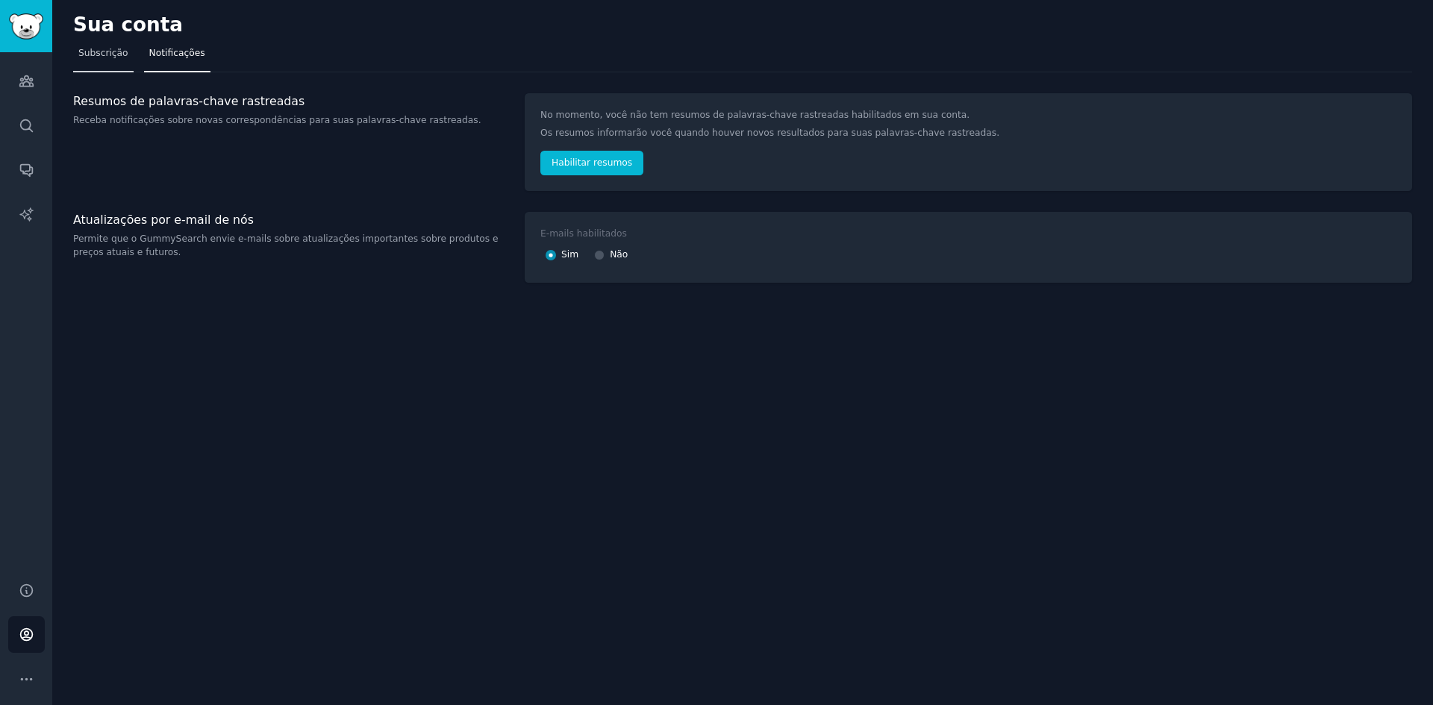
drag, startPoint x: 108, startPoint y: 60, endPoint x: 81, endPoint y: 60, distance: 26.9
click at [107, 60] on link "Subscrição" at bounding box center [103, 57] width 60 height 31
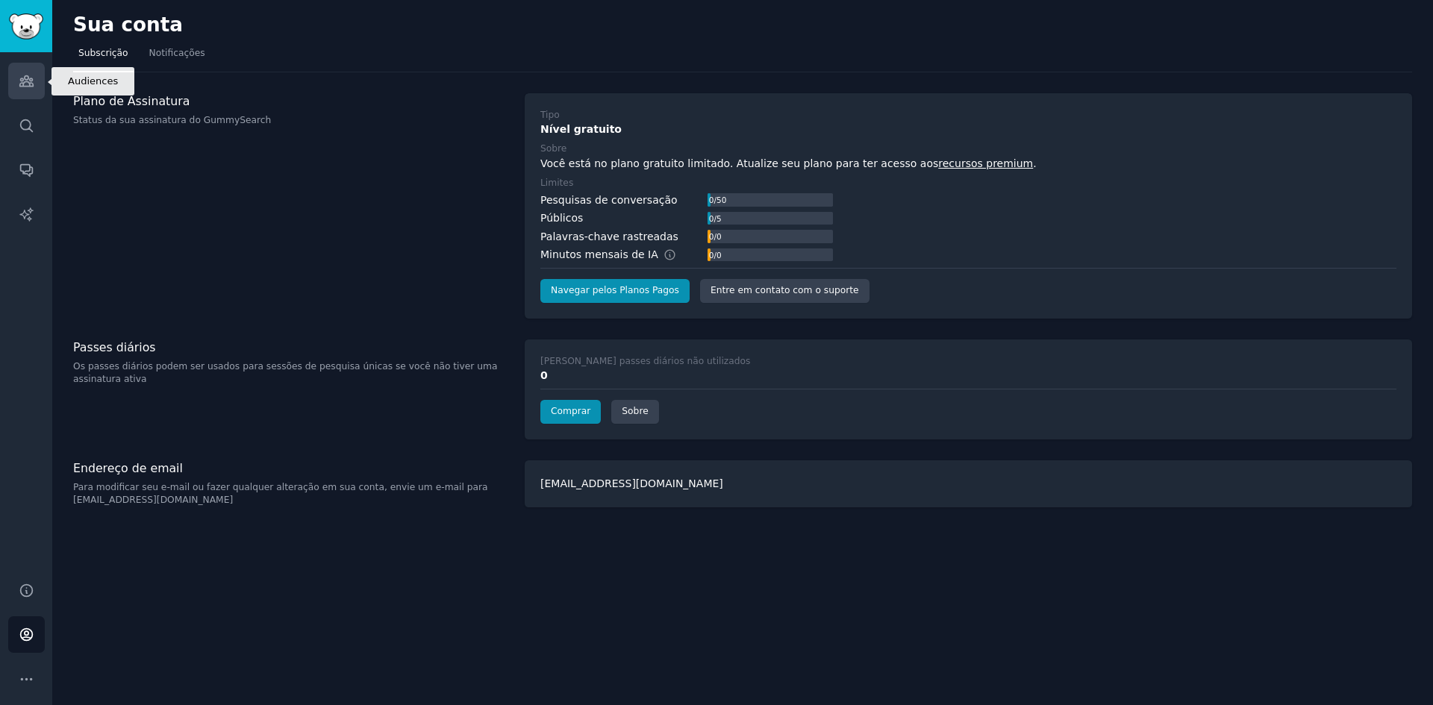
click at [34, 86] on link "Públicos" at bounding box center [26, 81] width 37 height 37
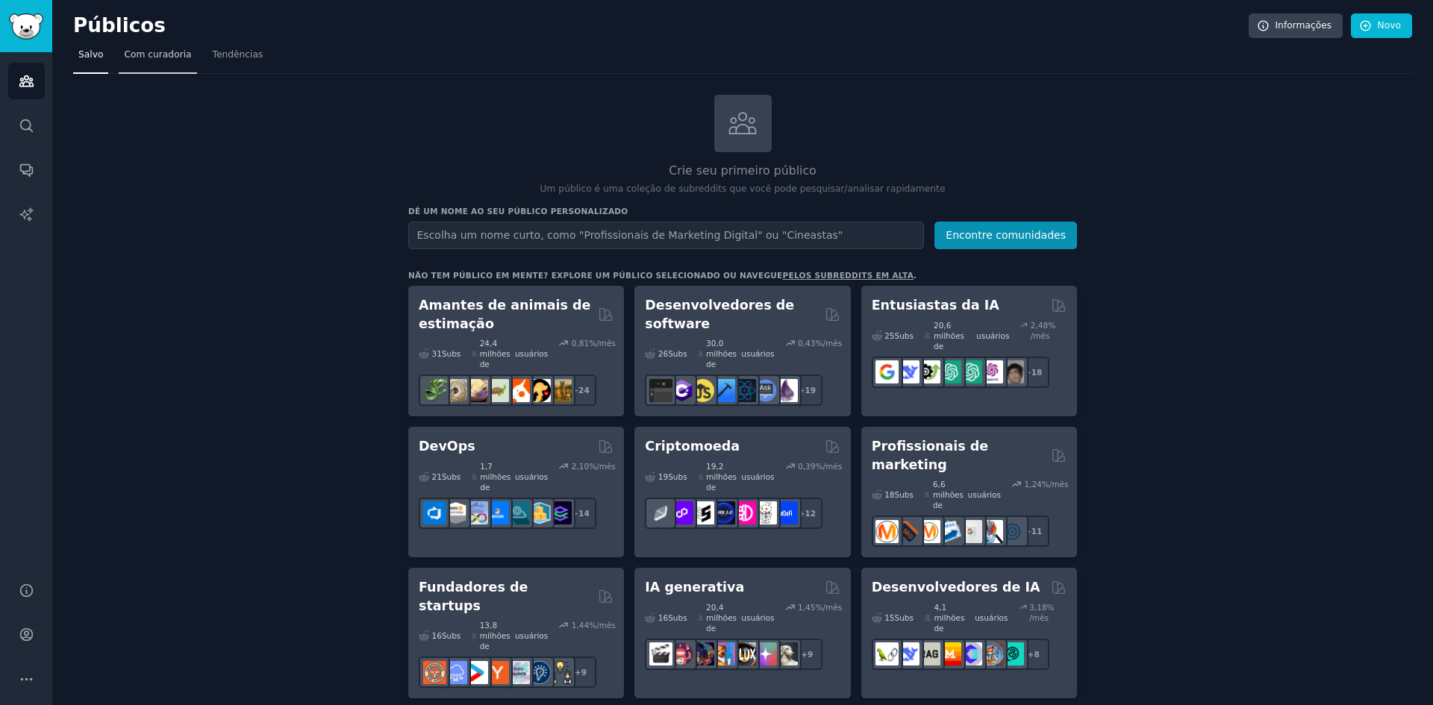
click at [160, 60] on font "Com curadoria" at bounding box center [157, 54] width 67 height 10
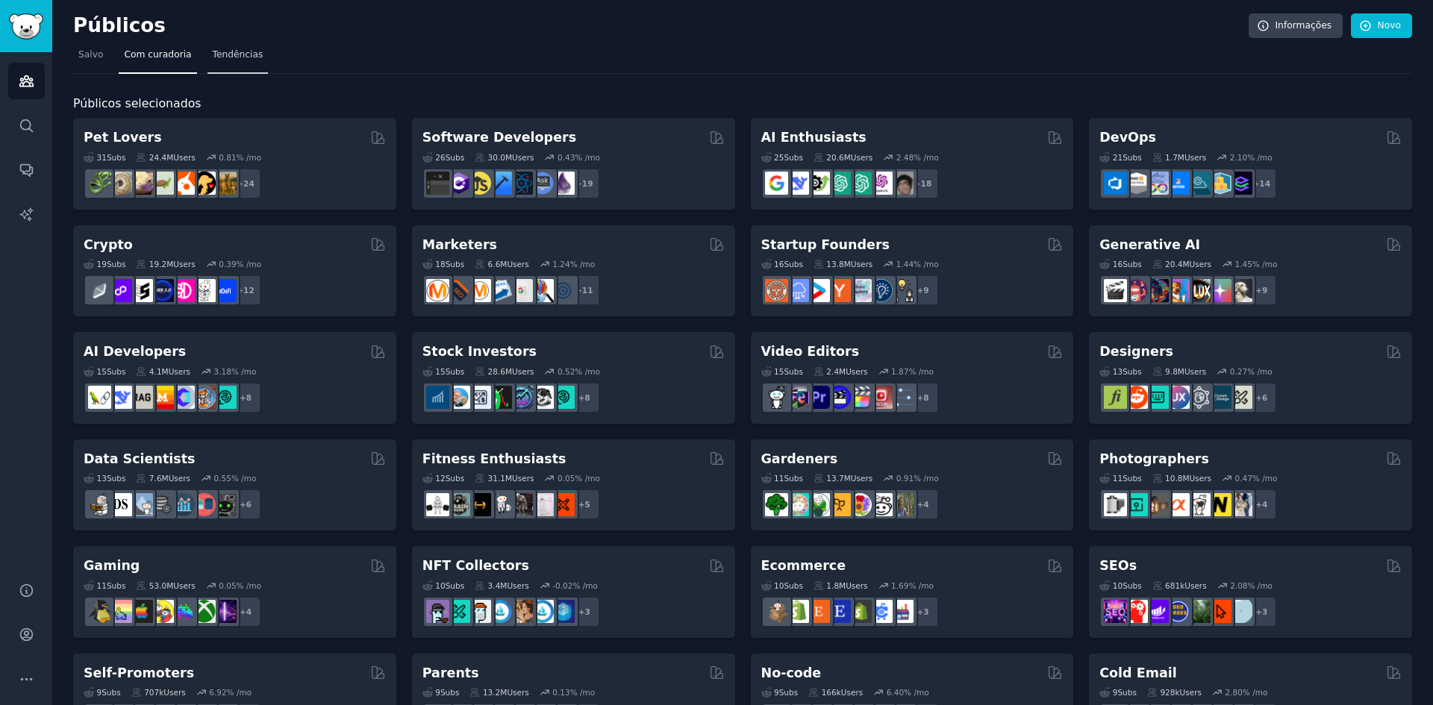
click at [222, 57] on font "Tendências" at bounding box center [238, 54] width 51 height 10
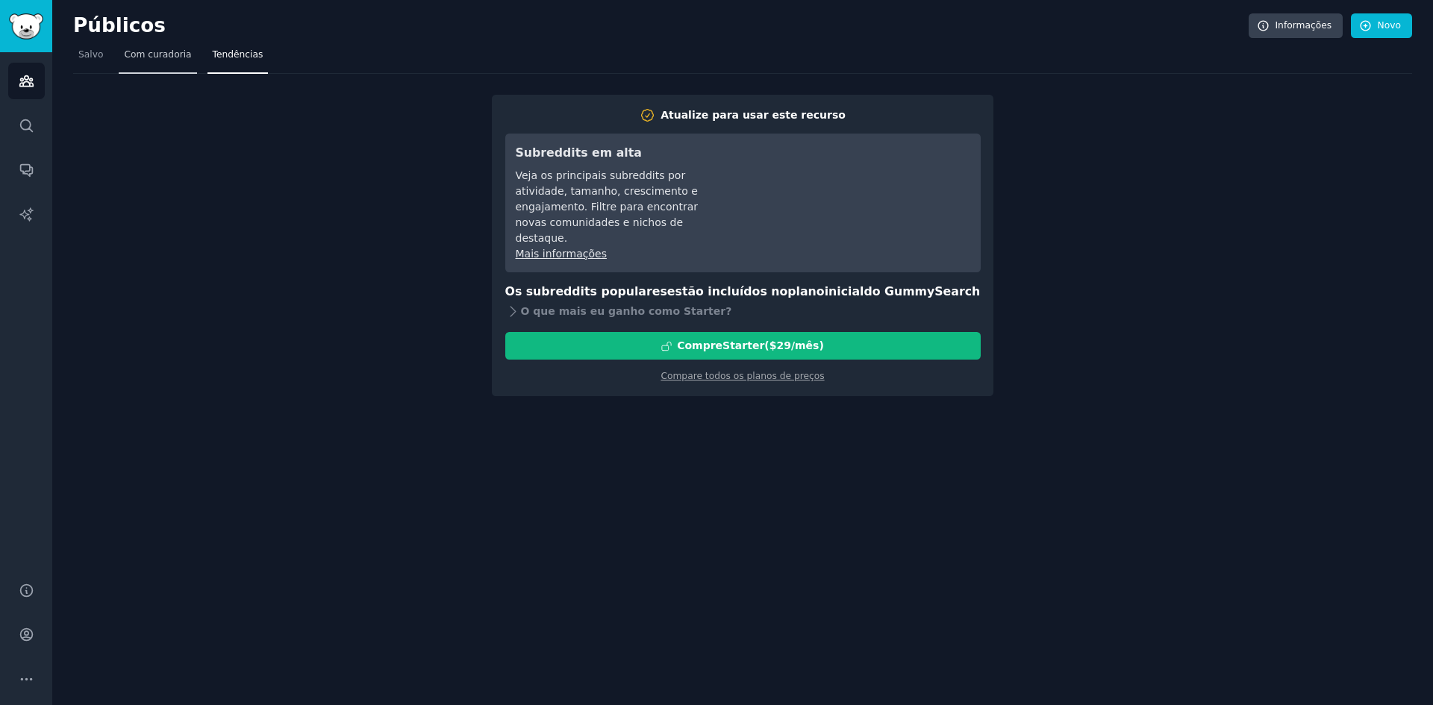
click at [131, 58] on font "Com curadoria" at bounding box center [157, 54] width 67 height 10
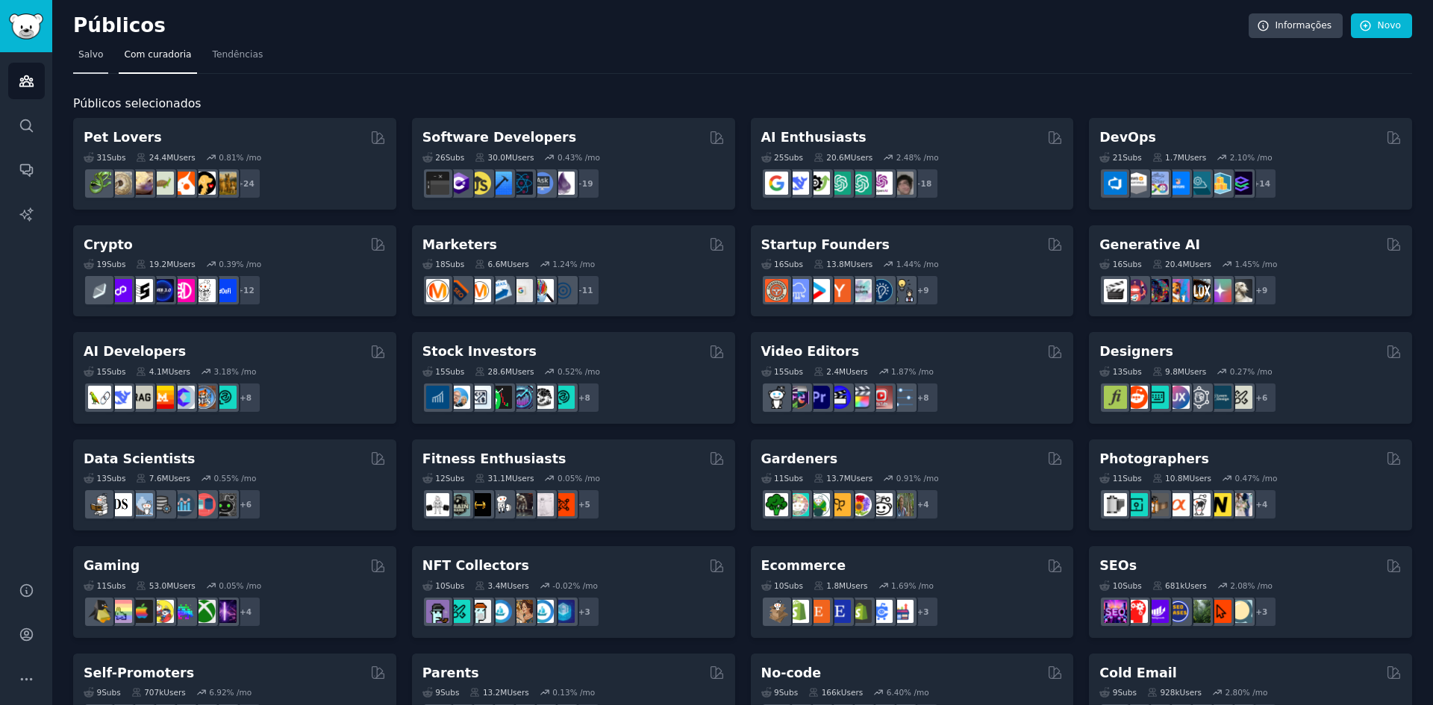
click at [79, 56] on font "Salvo" at bounding box center [90, 54] width 25 height 10
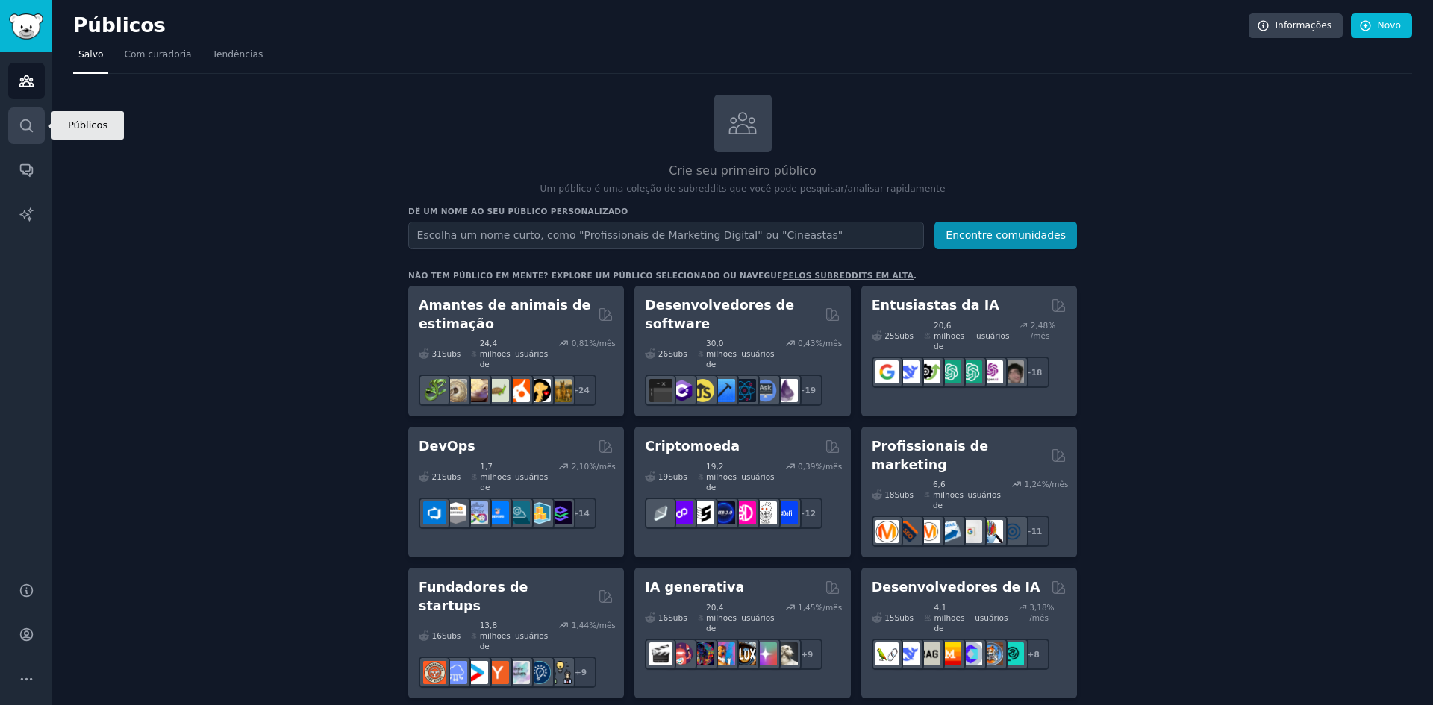
click at [35, 131] on link "Procurar" at bounding box center [26, 125] width 37 height 37
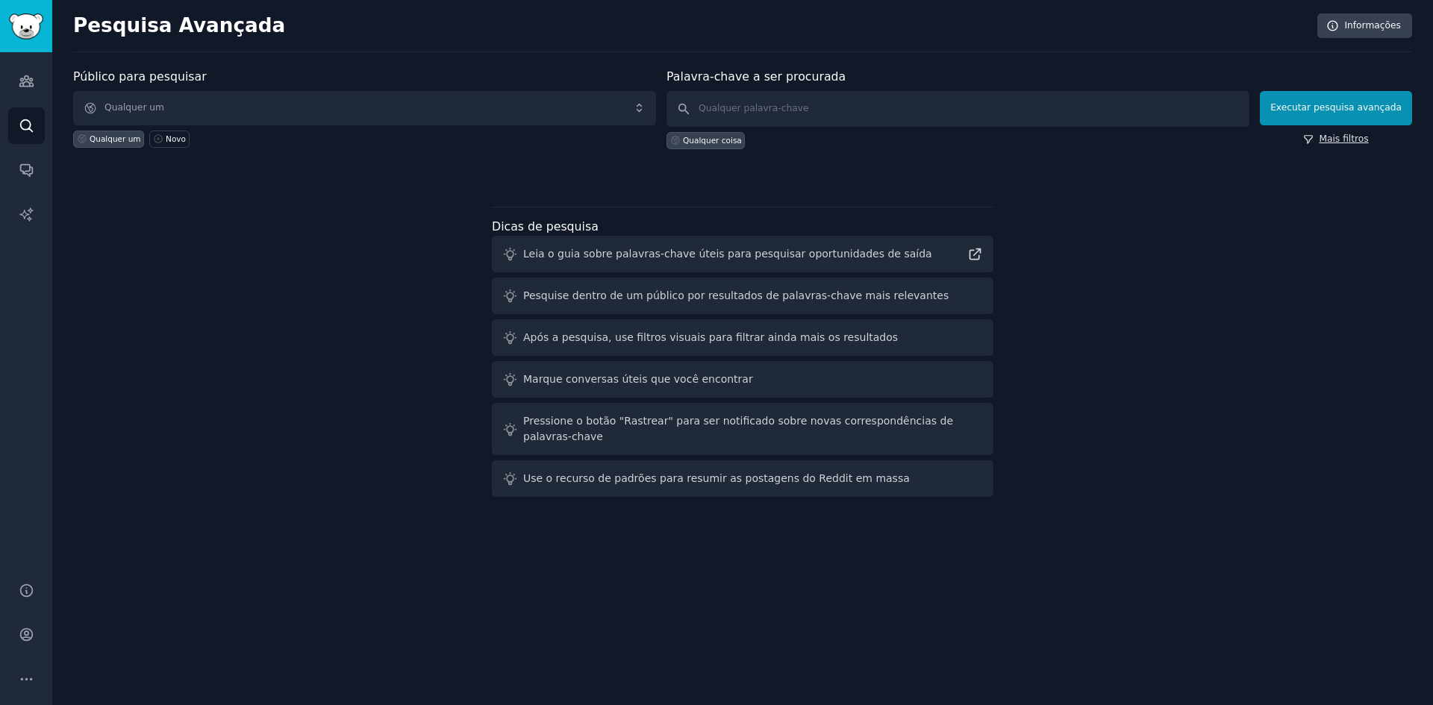
click at [1328, 134] on link "Mais filtros" at bounding box center [1335, 139] width 65 height 13
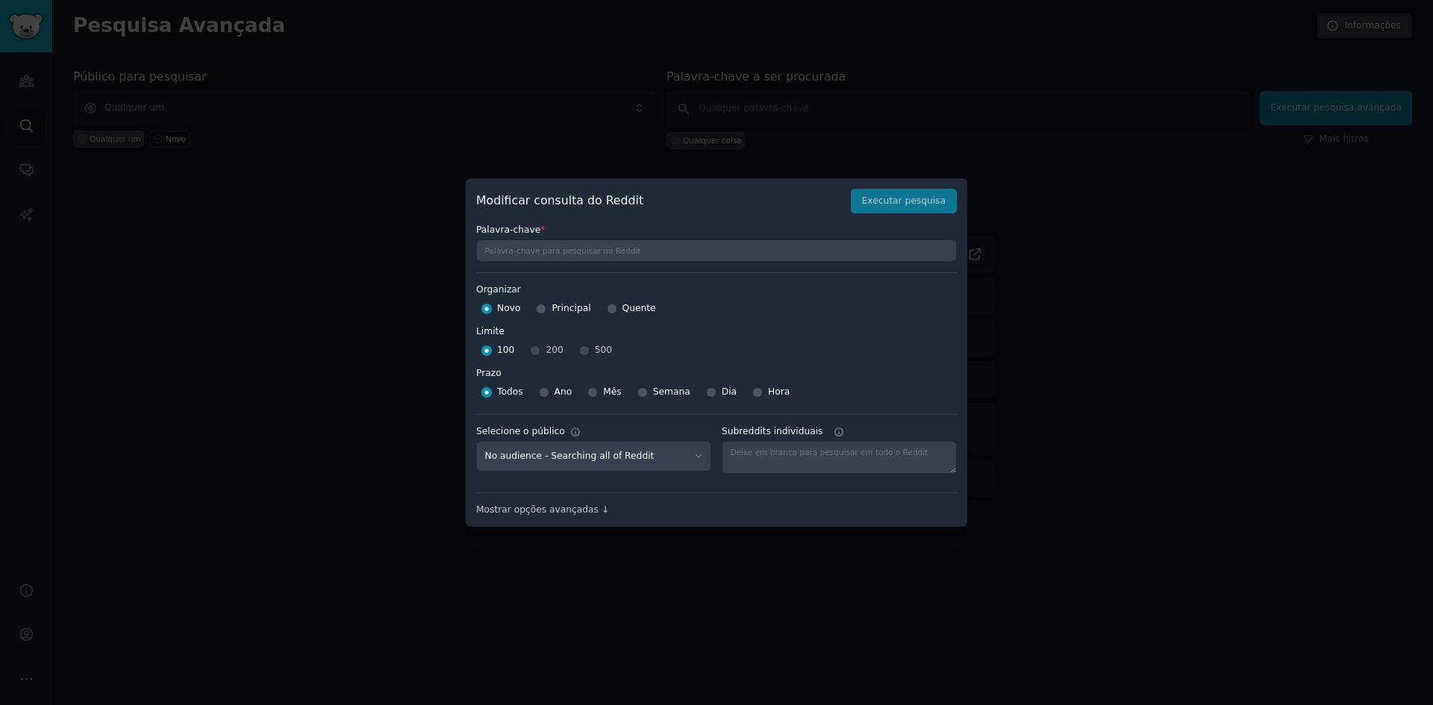
click at [274, 255] on div at bounding box center [716, 352] width 1433 height 705
